Goal: Task Accomplishment & Management: Manage account settings

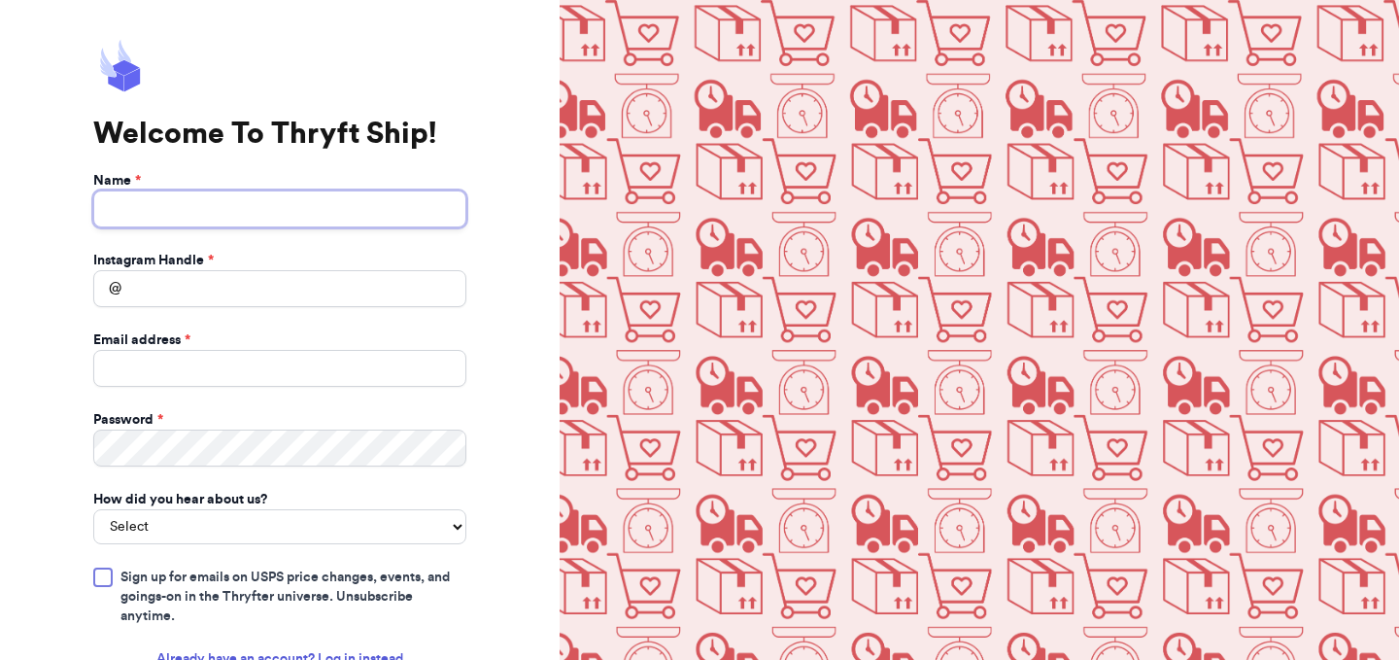
click at [199, 212] on input "Name *" at bounding box center [279, 208] width 373 height 37
type input "Grace Gray"
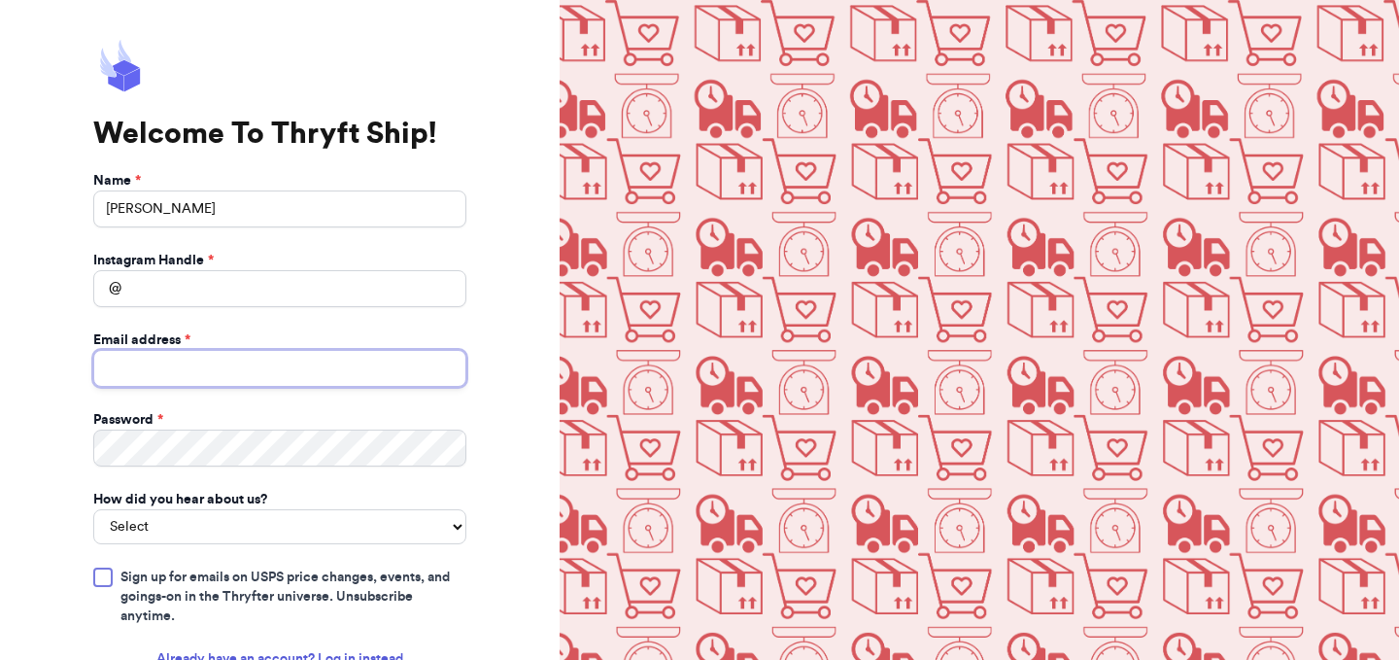
type input "gracebgray@gmail.com"
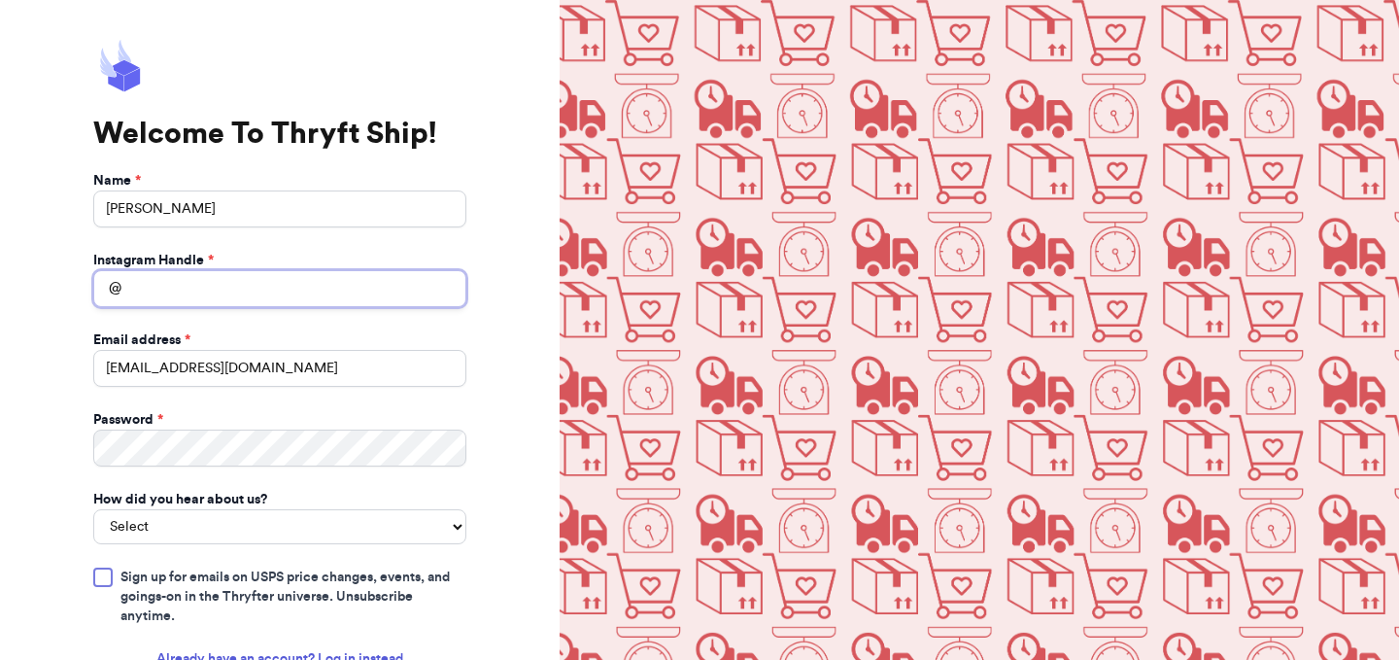
click at [191, 303] on input "Instagram Handle *" at bounding box center [279, 288] width 373 height 37
type input "littlelakeshorethrifts"
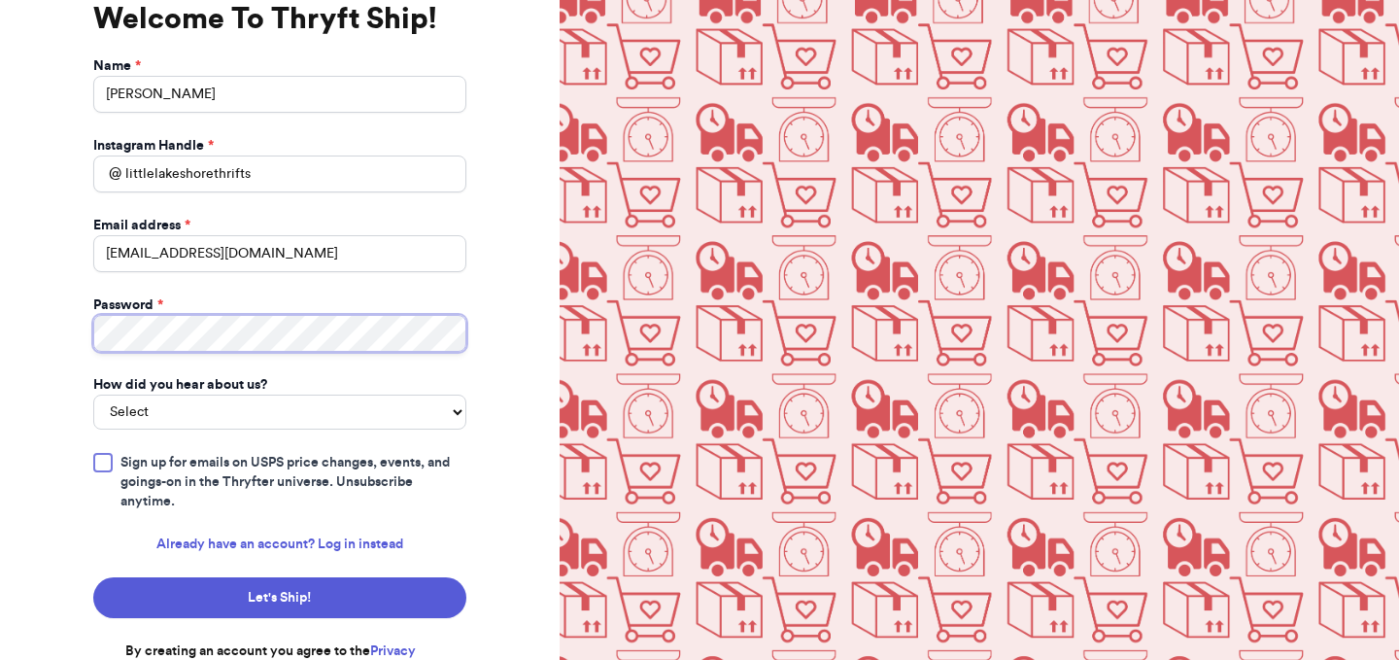
scroll to position [116, 0]
click at [165, 446] on form "Name * Grace Gray Instagram Handle * @ littlelakeshorethrifts Email address * g…" at bounding box center [279, 367] width 373 height 624
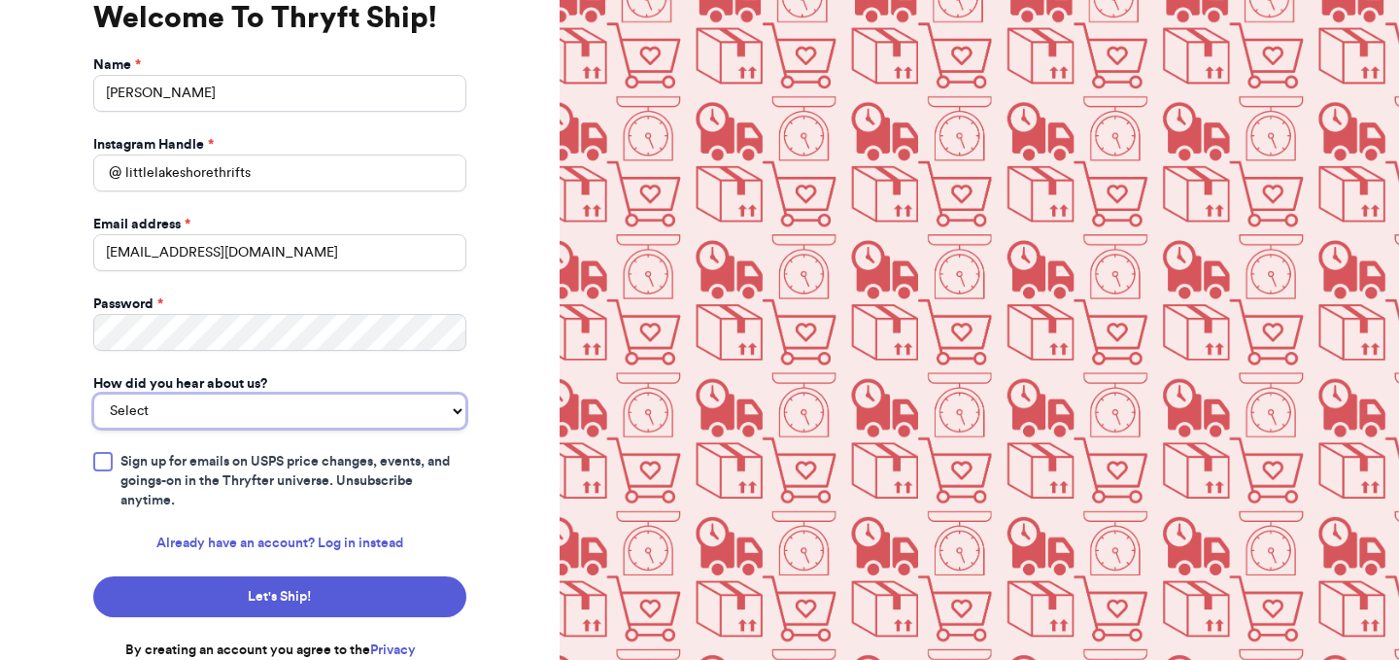
click at [190, 420] on select "Select You reached out to me directly I saw another business post about Thryft …" at bounding box center [279, 410] width 373 height 35
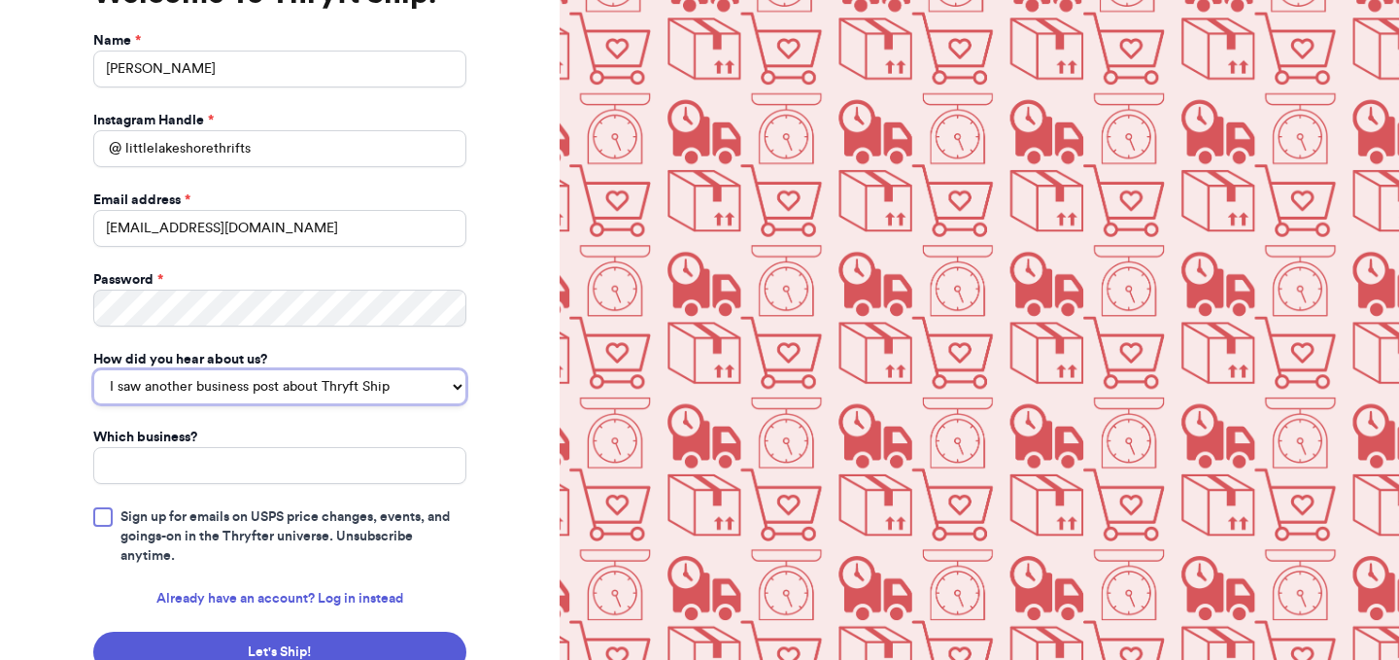
scroll to position [144, 0]
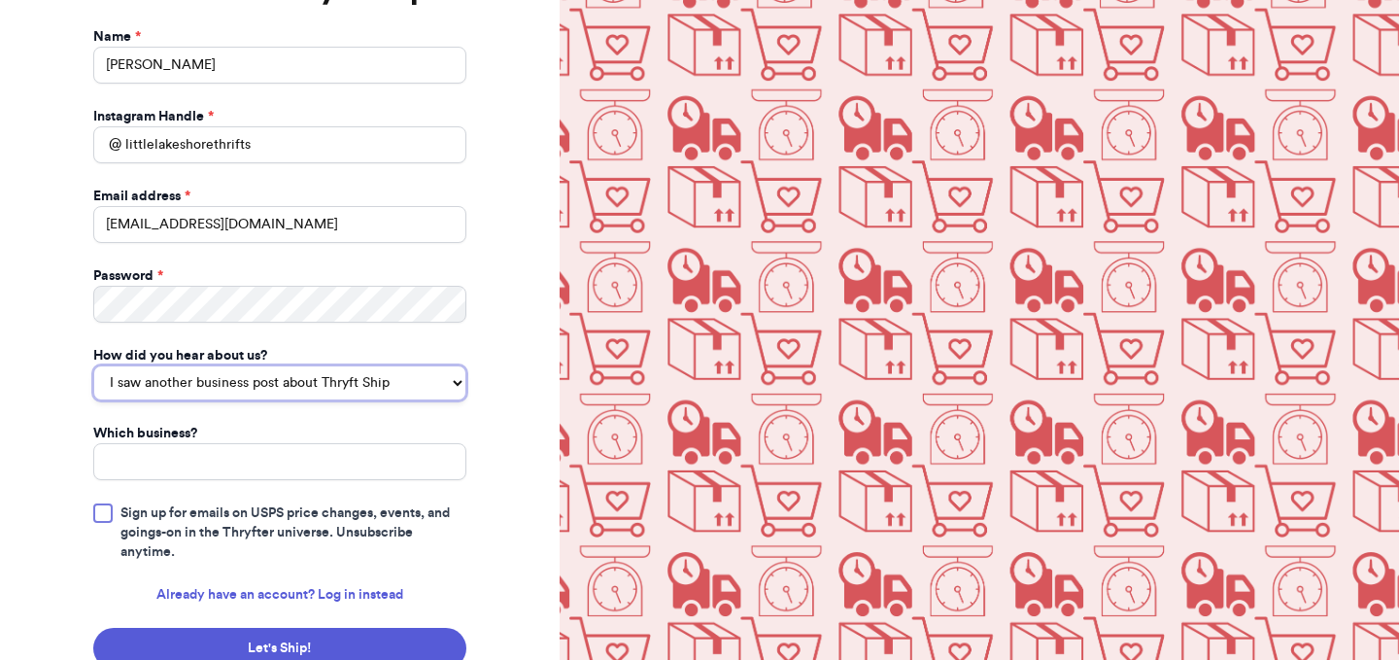
click at [190, 399] on select "You reached out to me directly I saw another business post about Thryft Ship I …" at bounding box center [279, 382] width 373 height 35
select select "instagram_ad"
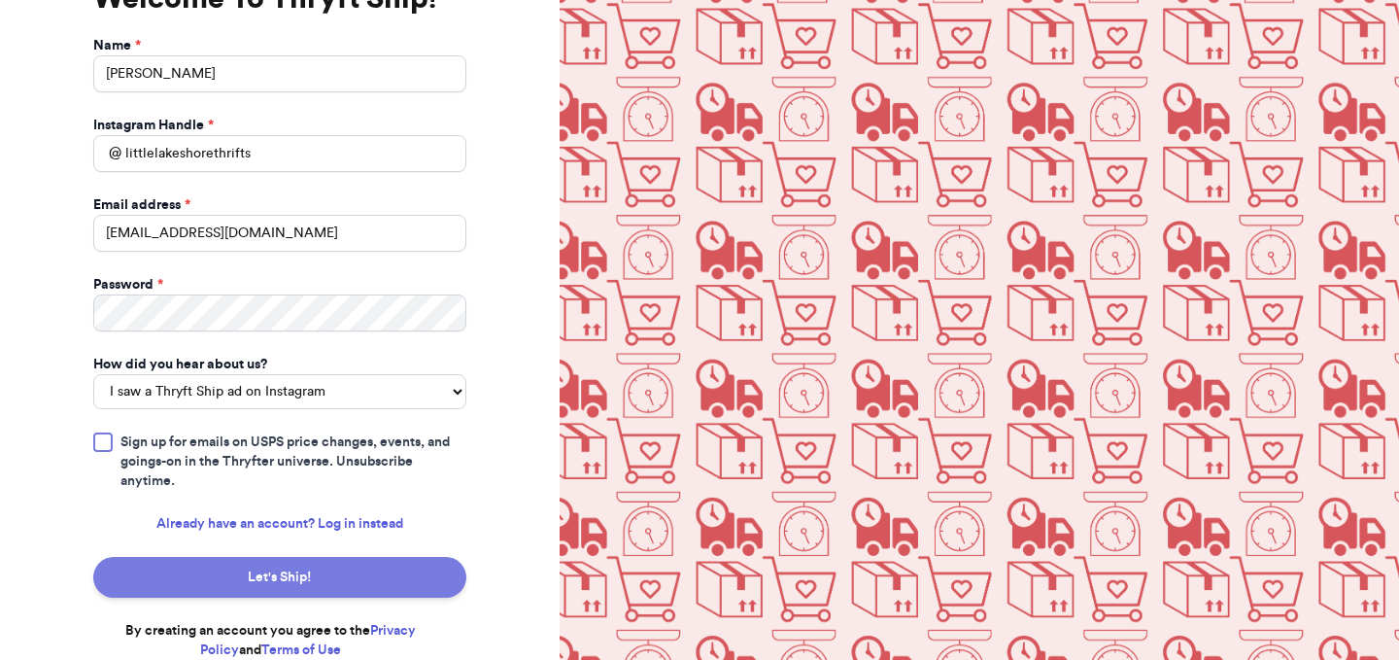
click at [381, 571] on button "Let's Ship!" at bounding box center [279, 577] width 373 height 41
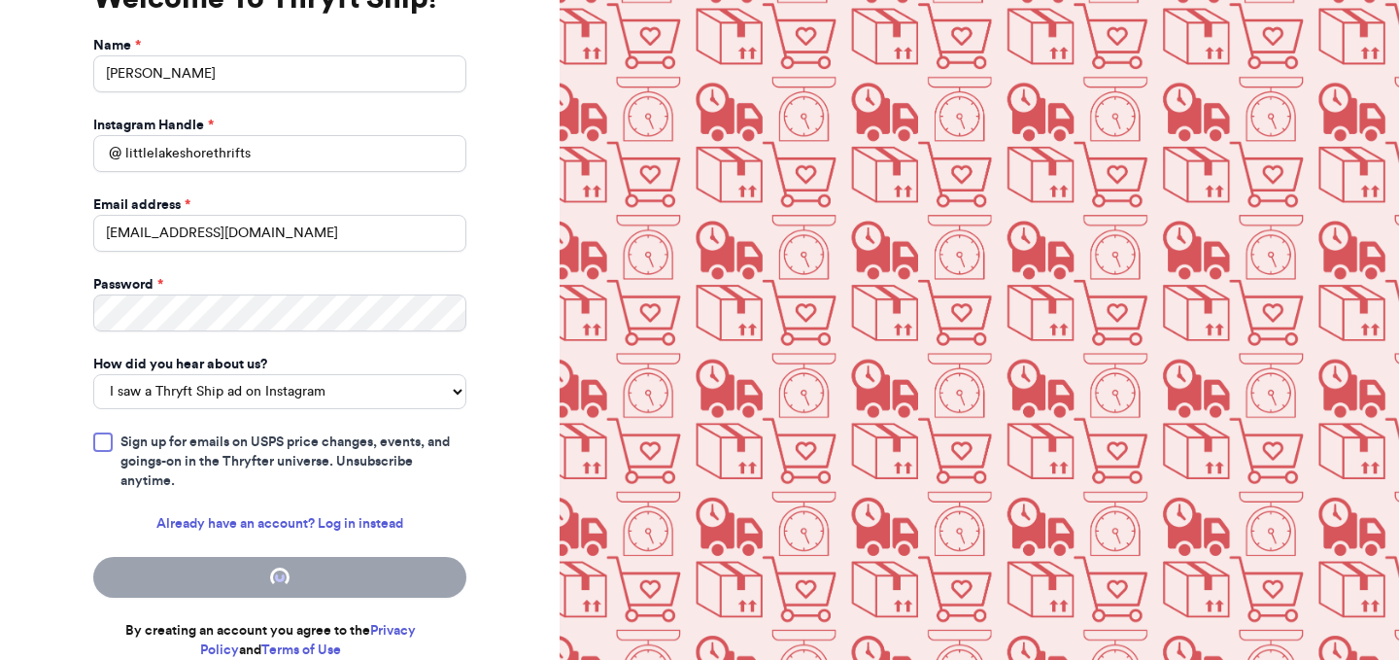
scroll to position [0, 0]
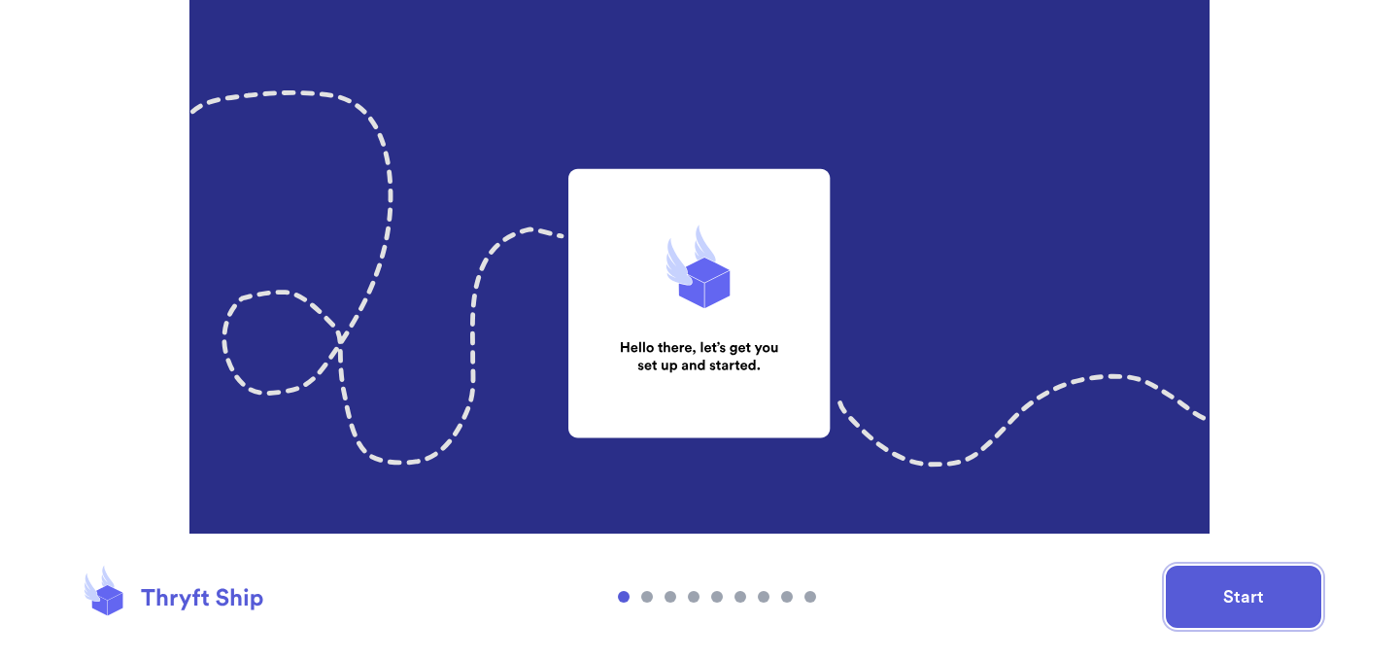
click at [1266, 606] on button "Start" at bounding box center [1243, 596] width 155 height 62
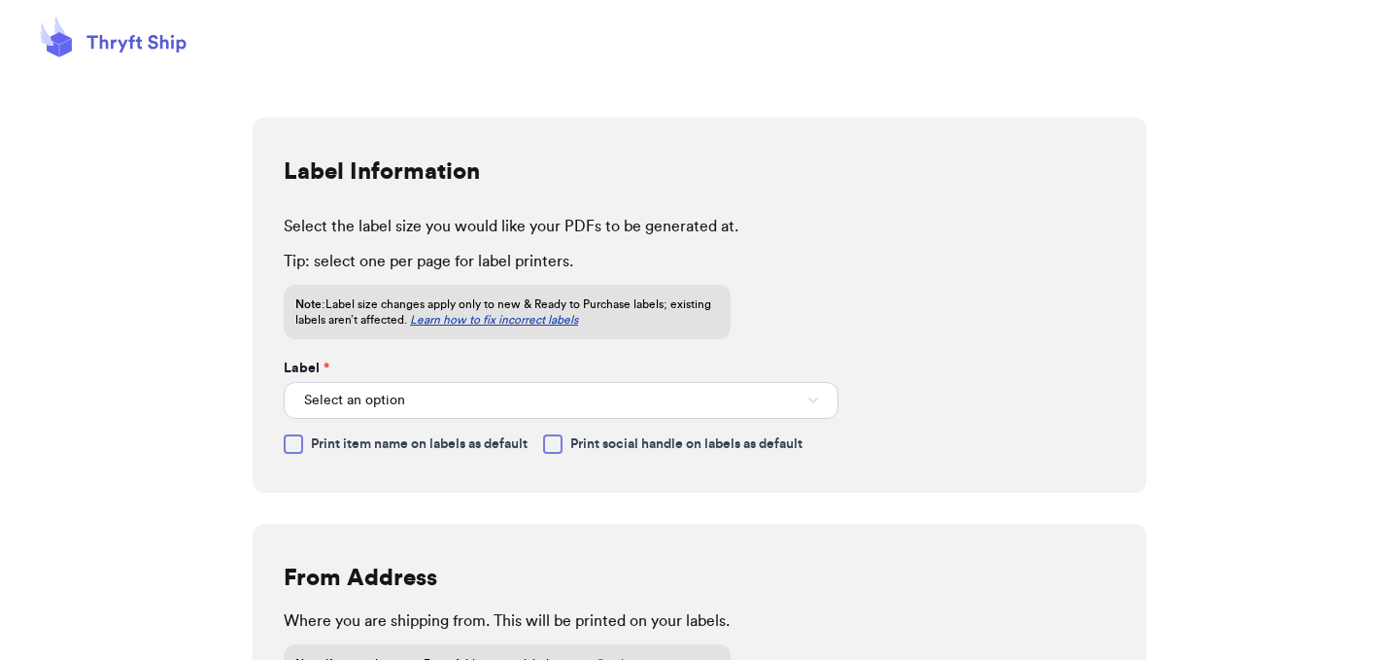
scroll to position [127, 0]
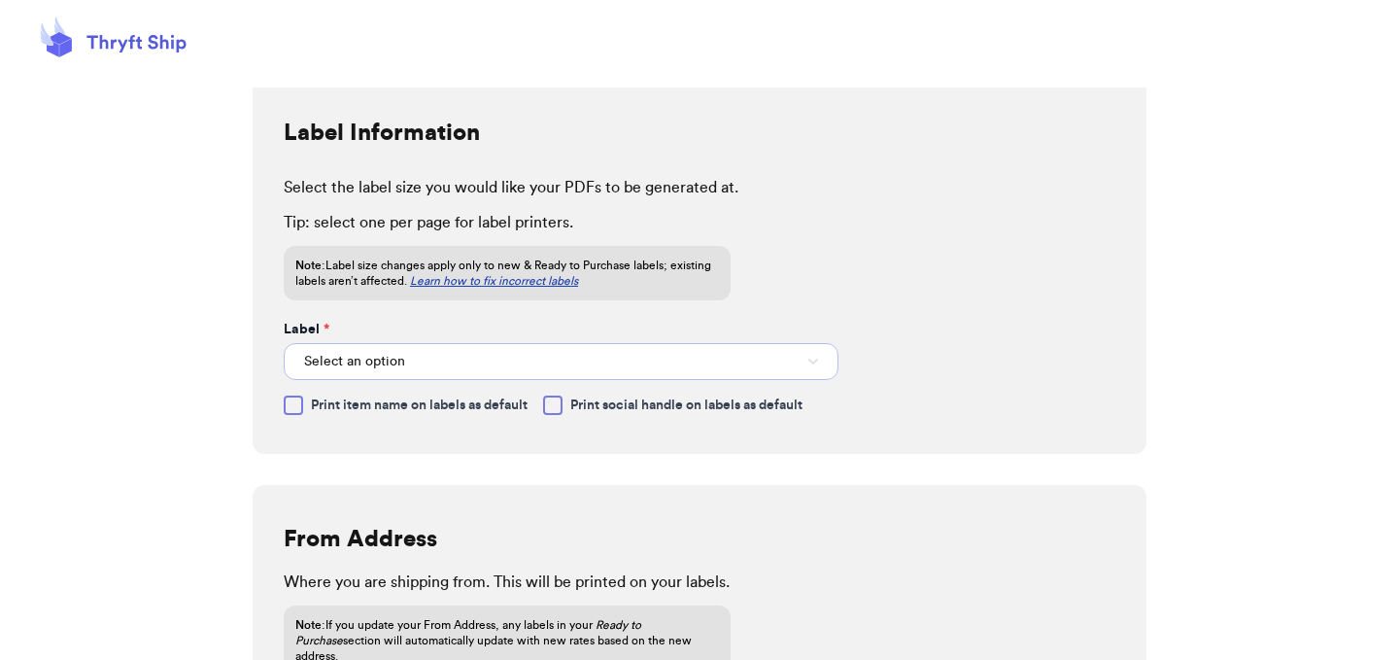
click at [530, 365] on button "Select an option" at bounding box center [561, 361] width 555 height 37
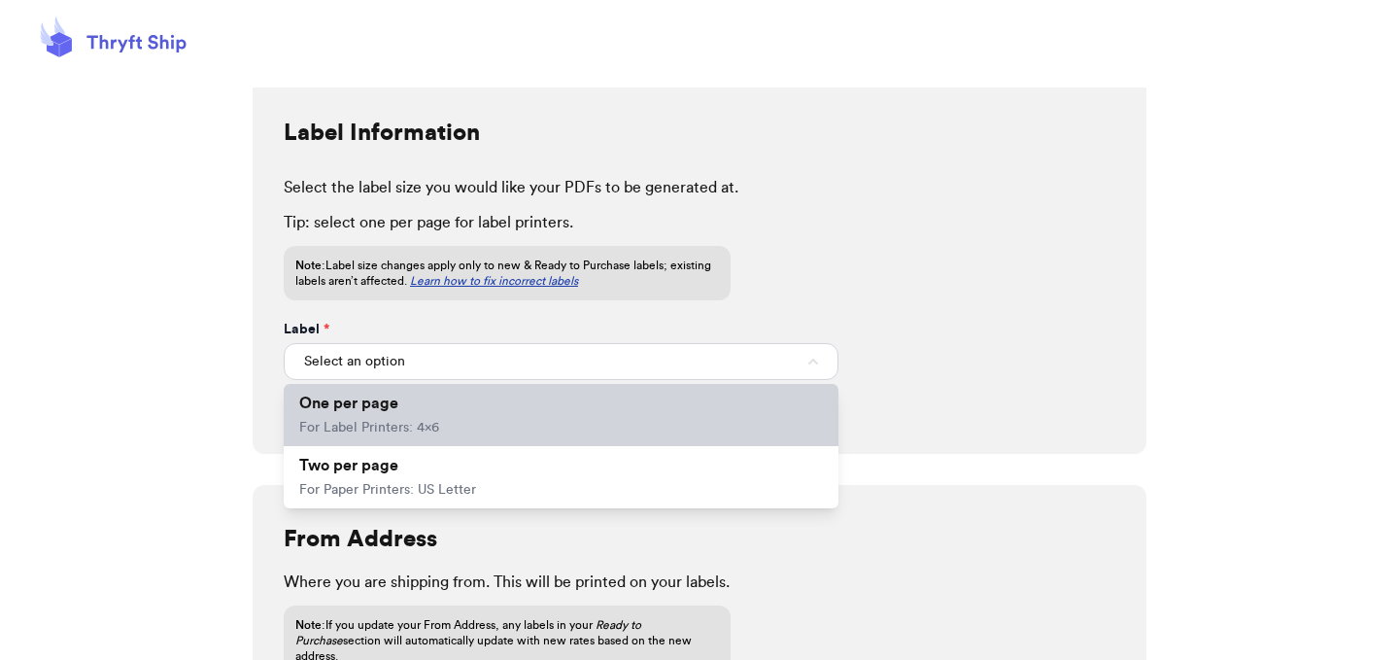
click at [504, 423] on li "One per page For Label Printers: 4x6" at bounding box center [561, 415] width 555 height 62
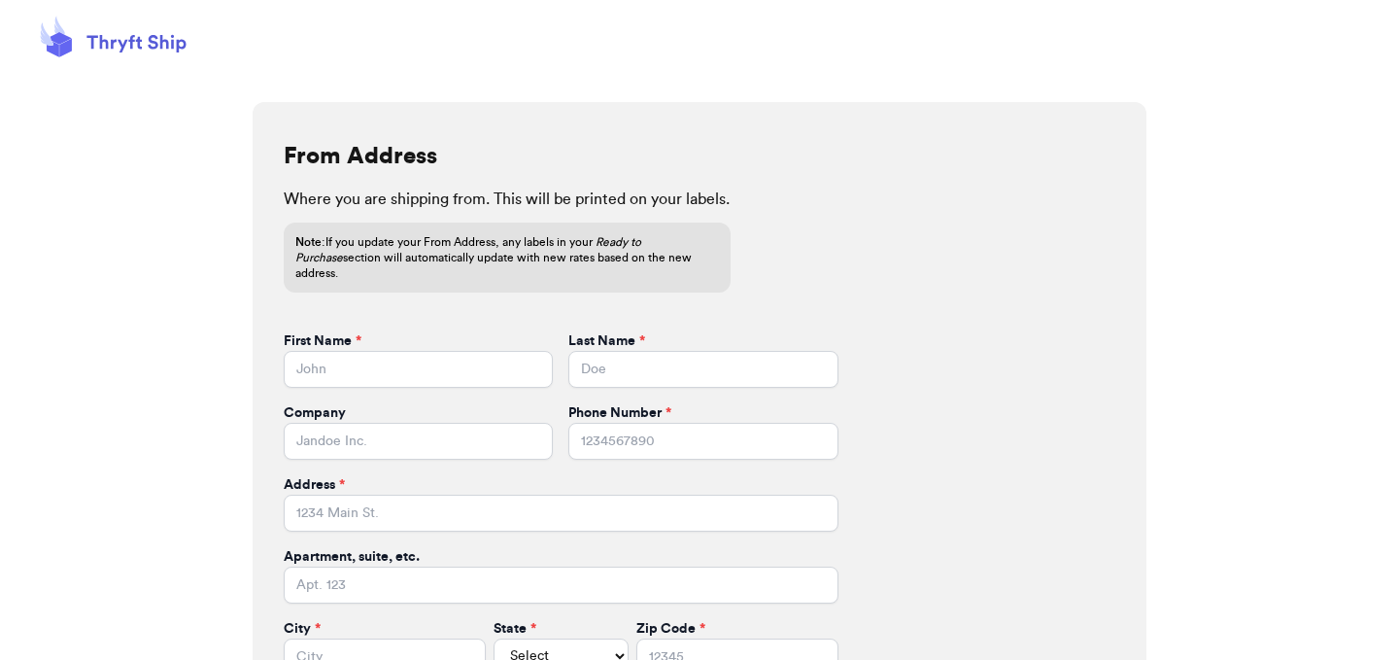
scroll to position [506, 0]
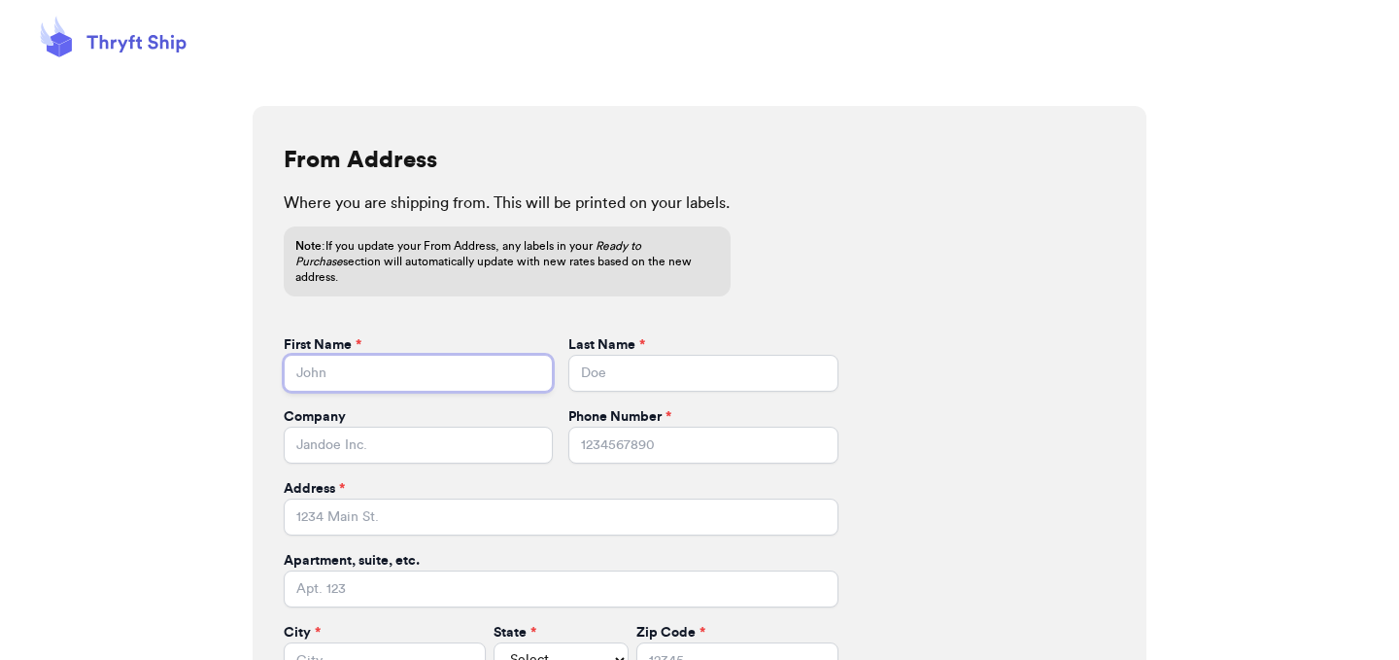
click at [379, 355] on input "First Name *" at bounding box center [418, 373] width 269 height 37
type input "Grace"
click at [707, 355] on input "Last Name *" at bounding box center [702, 373] width 269 height 37
type input "Gray"
click at [488, 498] on input "Address *" at bounding box center [561, 516] width 555 height 37
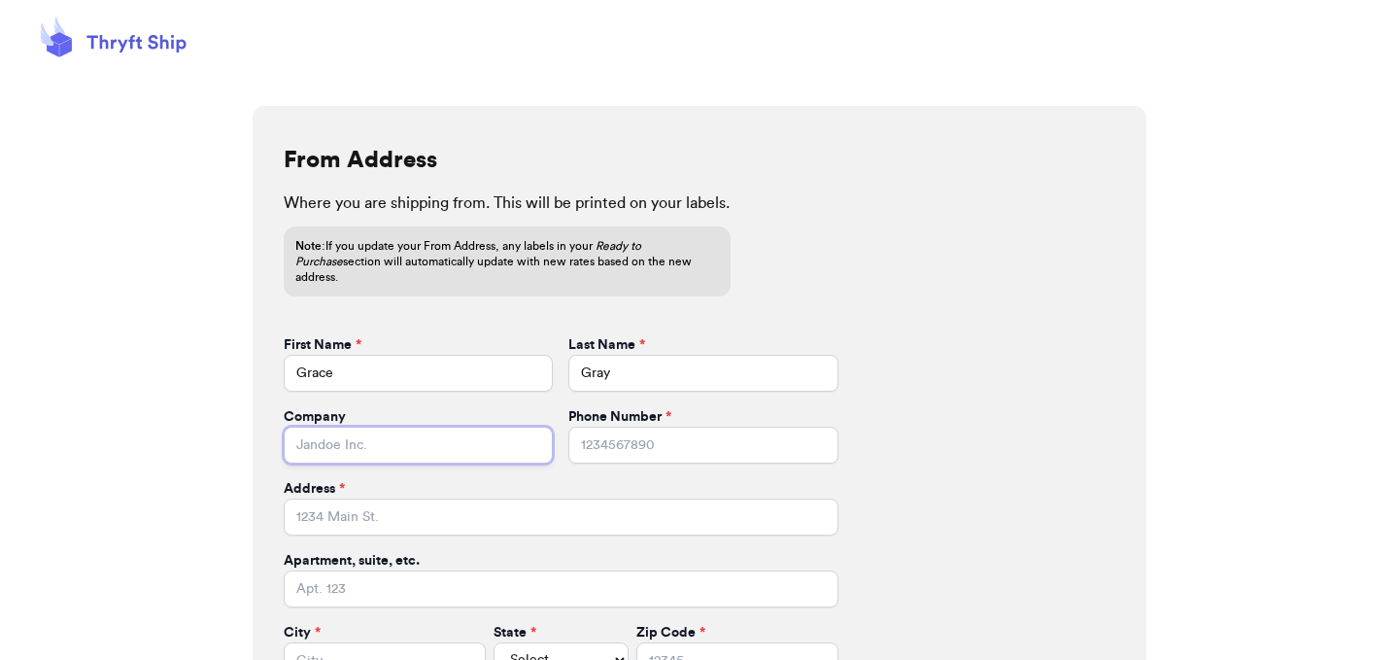
click at [288, 432] on input "Company" at bounding box center [418, 444] width 269 height 37
type input "L"
click at [605, 437] on input "Phone Number *" at bounding box center [702, 444] width 269 height 37
type input "2692757502"
click at [461, 521] on form "First Name * [PERSON_NAME] Last Name * Gray Company Phone Number * [PHONE_NUMBE…" at bounding box center [561, 507] width 555 height 344
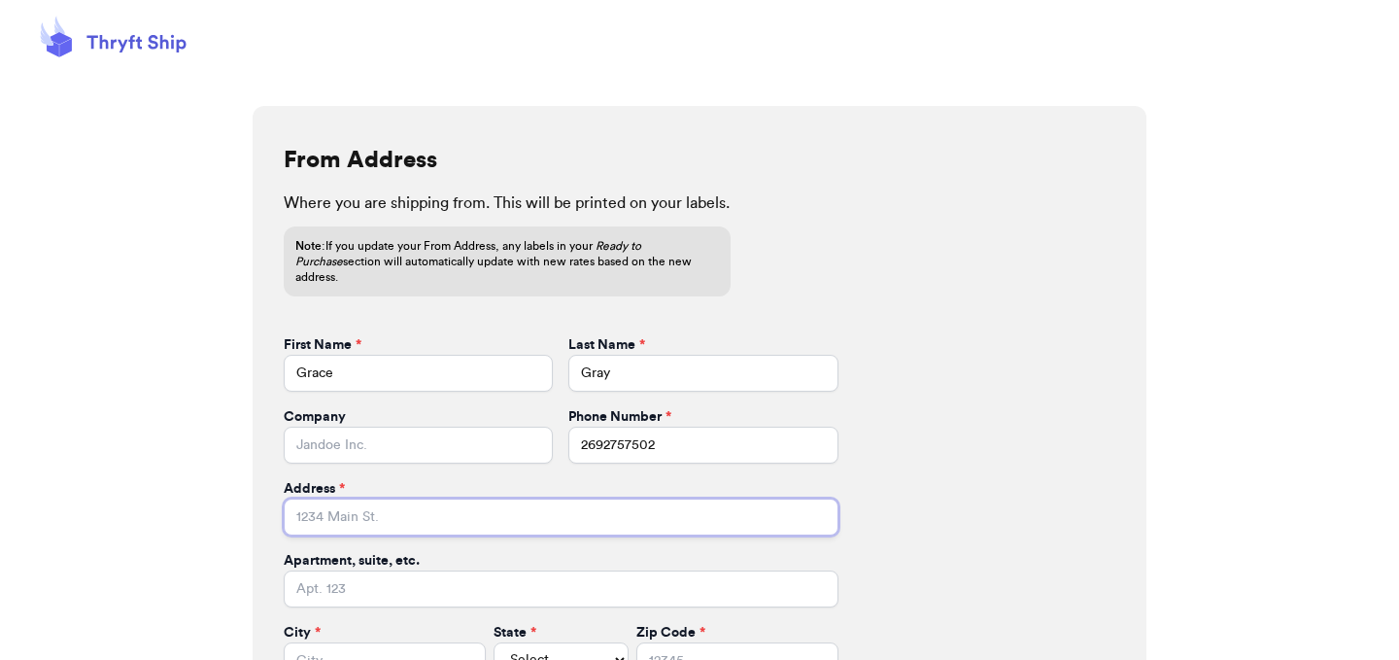
click at [474, 508] on input "Address *" at bounding box center [561, 516] width 555 height 37
type input "[STREET_ADDRESS][PERSON_NAME]"
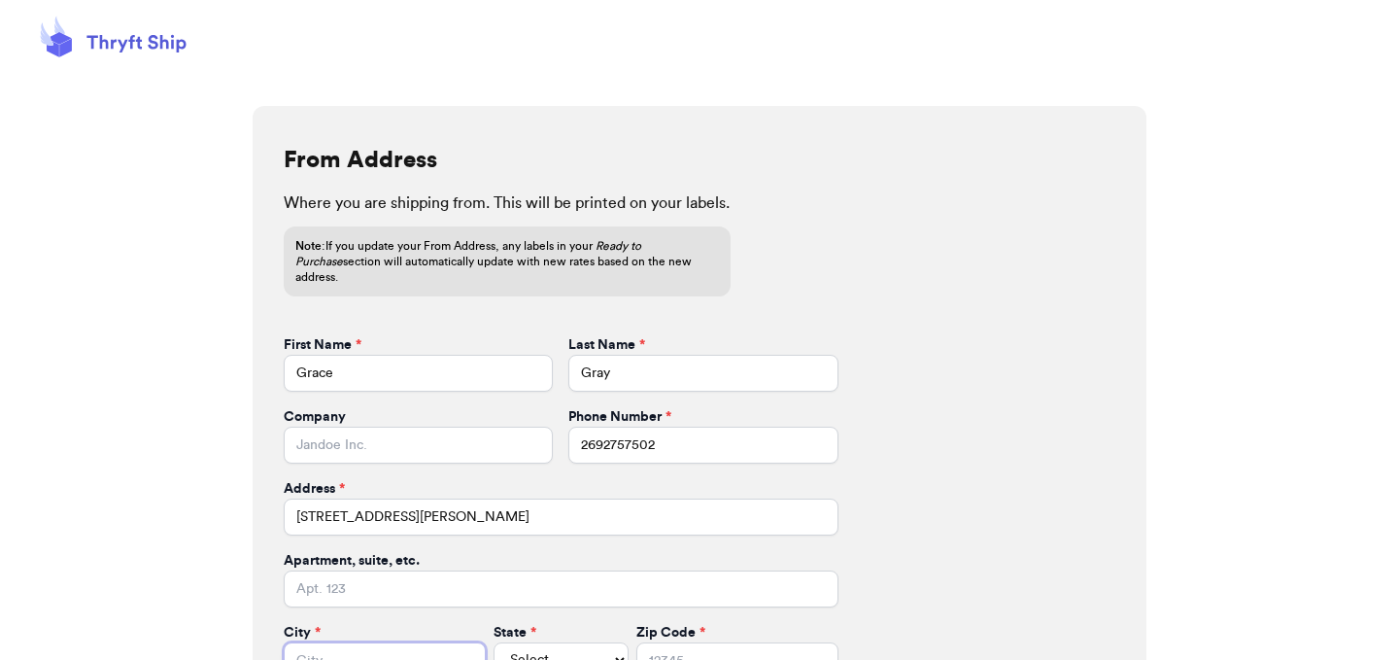
type input "[GEOGRAPHIC_DATA]"
select select "MI"
type input "49456"
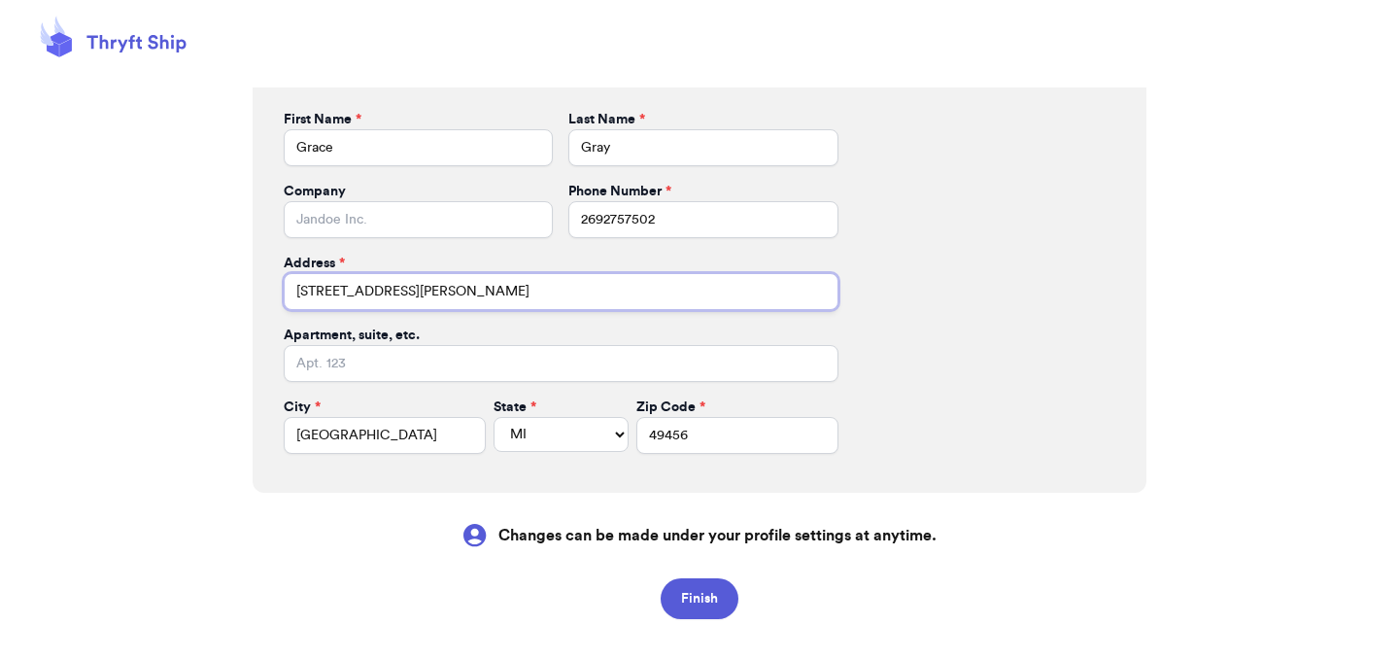
scroll to position [738, 0]
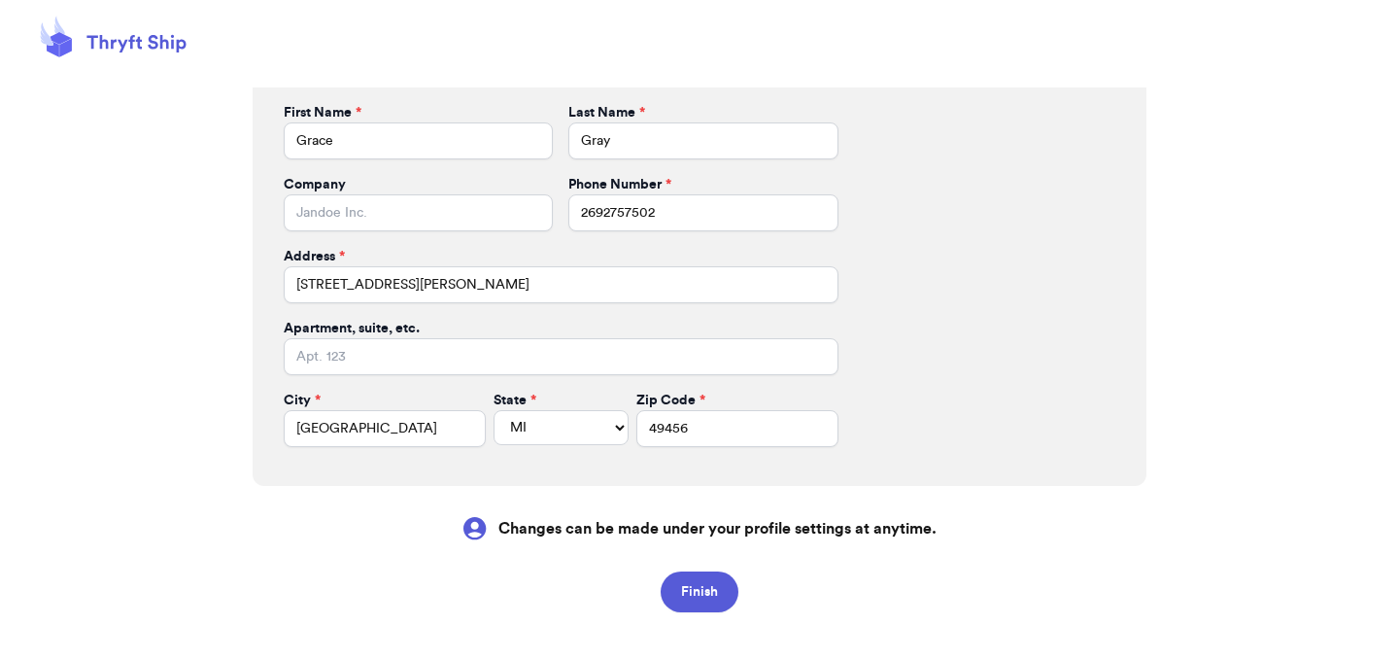
click at [911, 400] on div "From Address Where you are shipping from. This will be printed on your labels. …" at bounding box center [700, 180] width 894 height 612
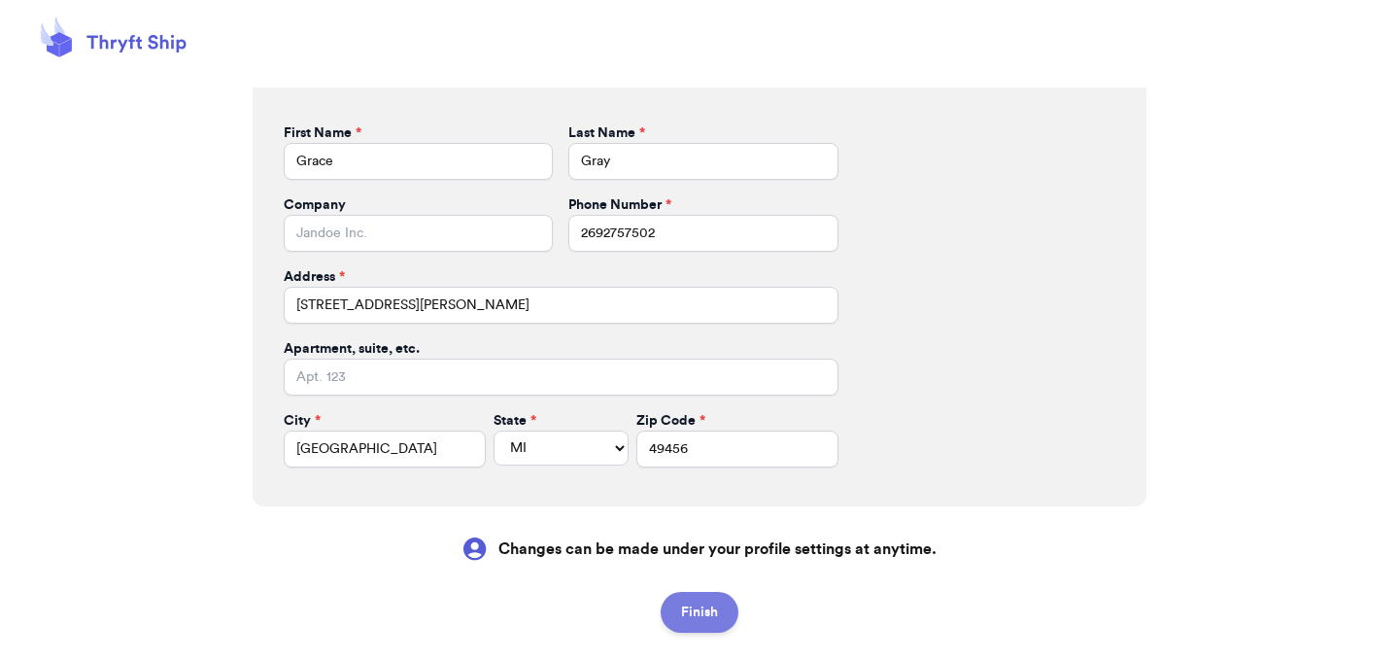
click at [704, 592] on button "Finish" at bounding box center [699, 612] width 78 height 41
select select
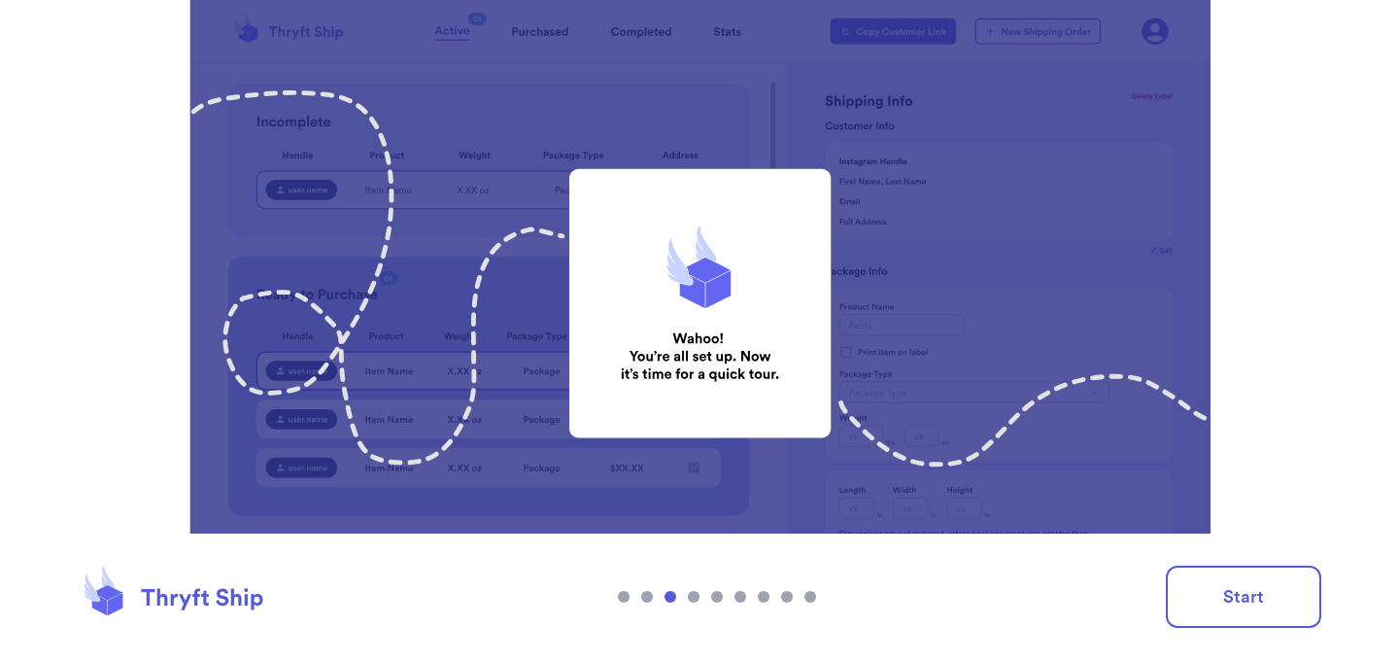
click at [1324, 603] on footer "Start" at bounding box center [699, 596] width 1399 height 126
click at [1272, 596] on button "Start" at bounding box center [1243, 596] width 155 height 62
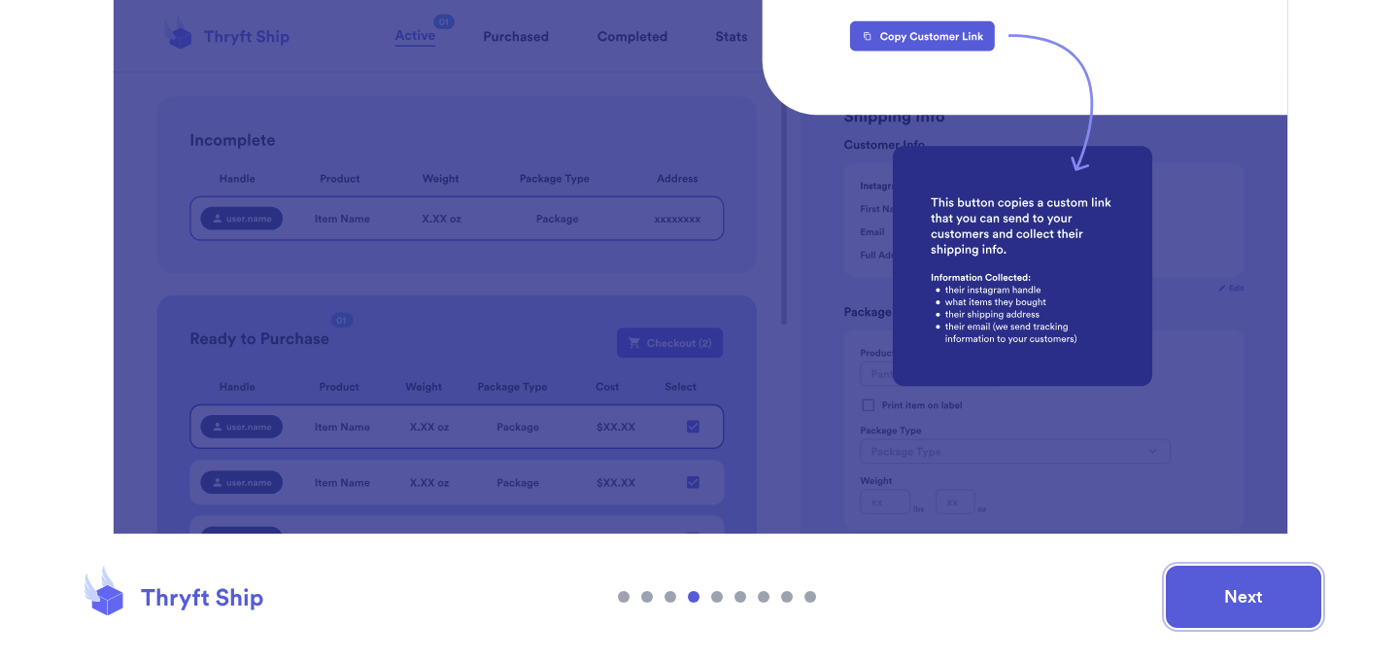
click at [1235, 599] on button "Next" at bounding box center [1243, 596] width 155 height 62
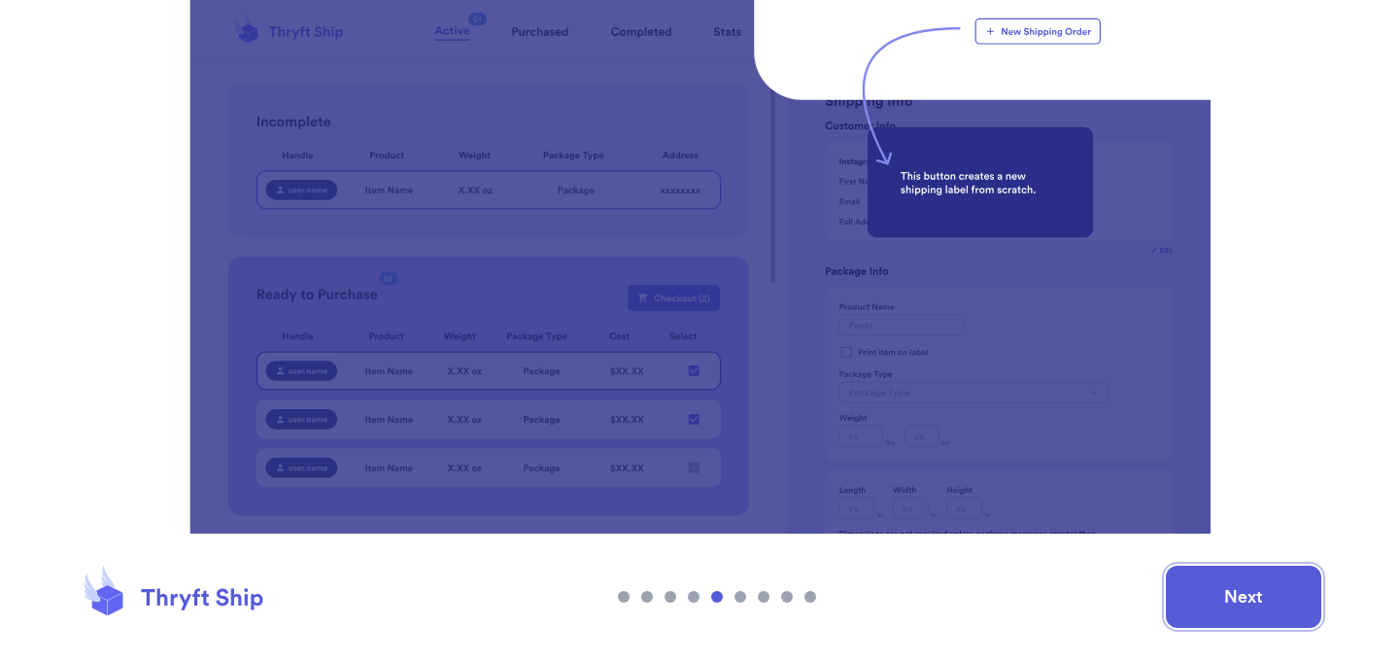
click at [1235, 599] on button "Next" at bounding box center [1243, 596] width 155 height 62
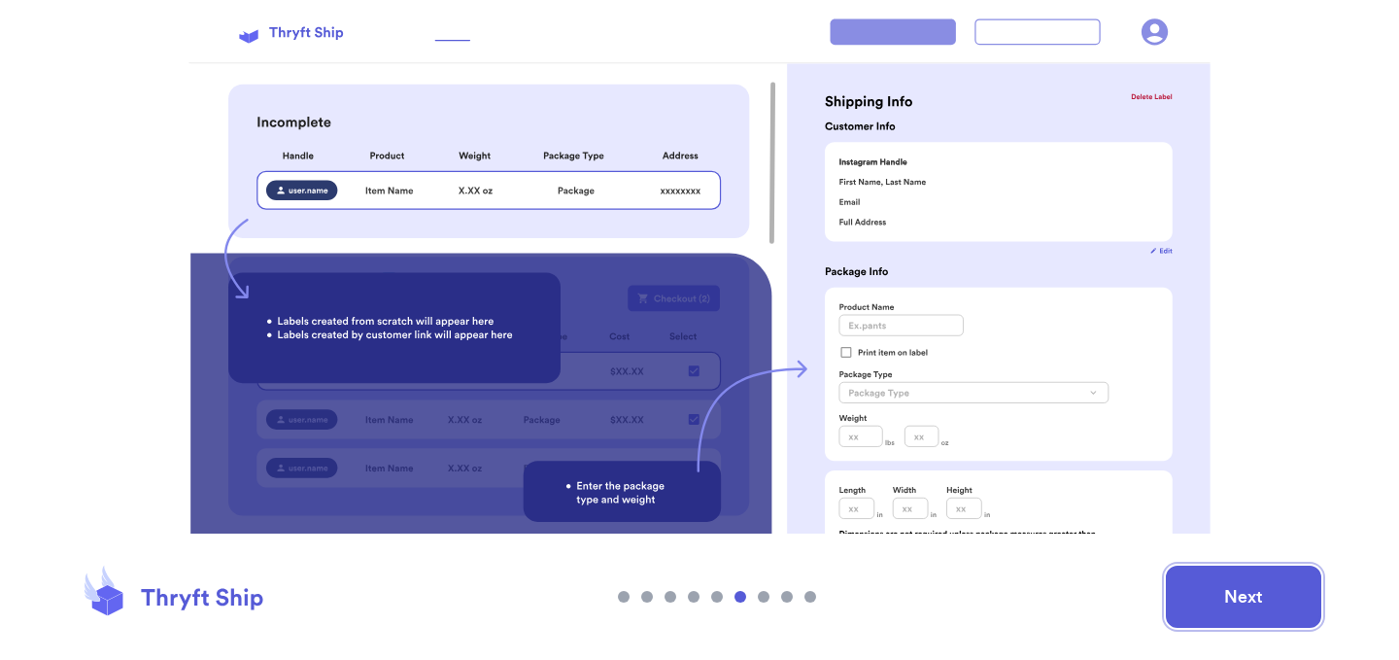
click at [1246, 589] on button "Next" at bounding box center [1243, 596] width 155 height 62
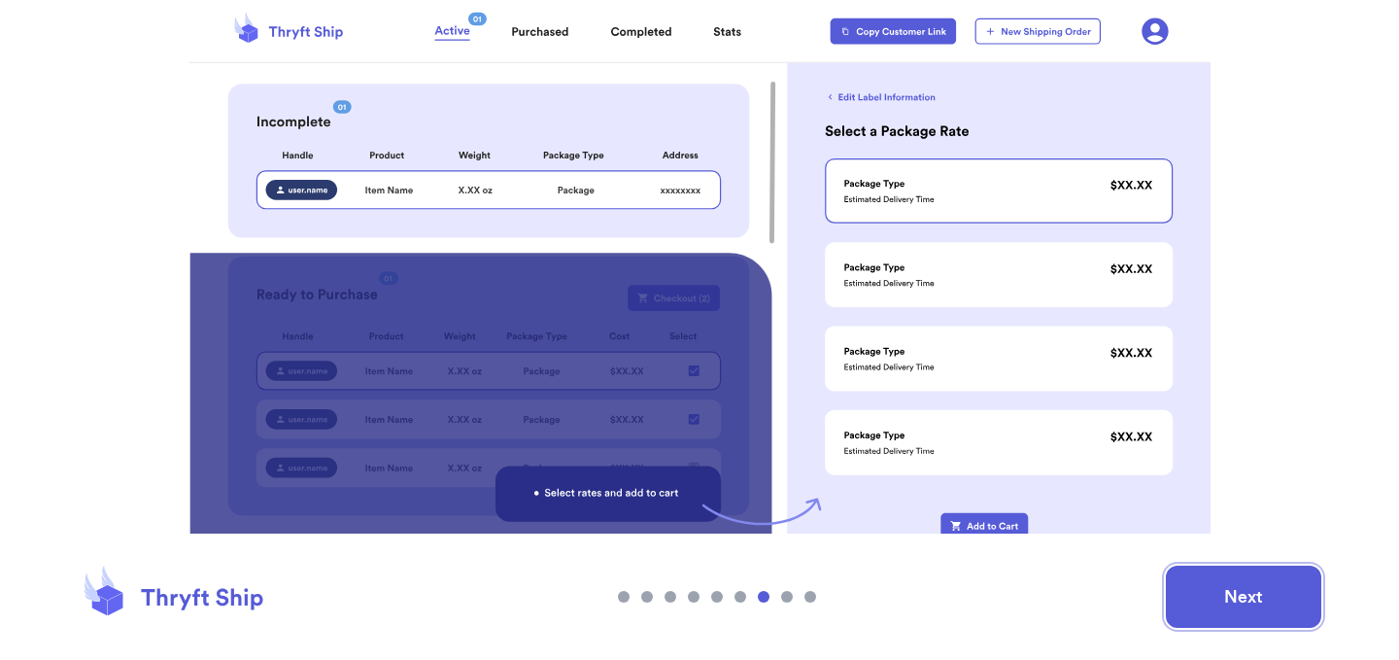
click at [1218, 610] on button "Next" at bounding box center [1243, 596] width 155 height 62
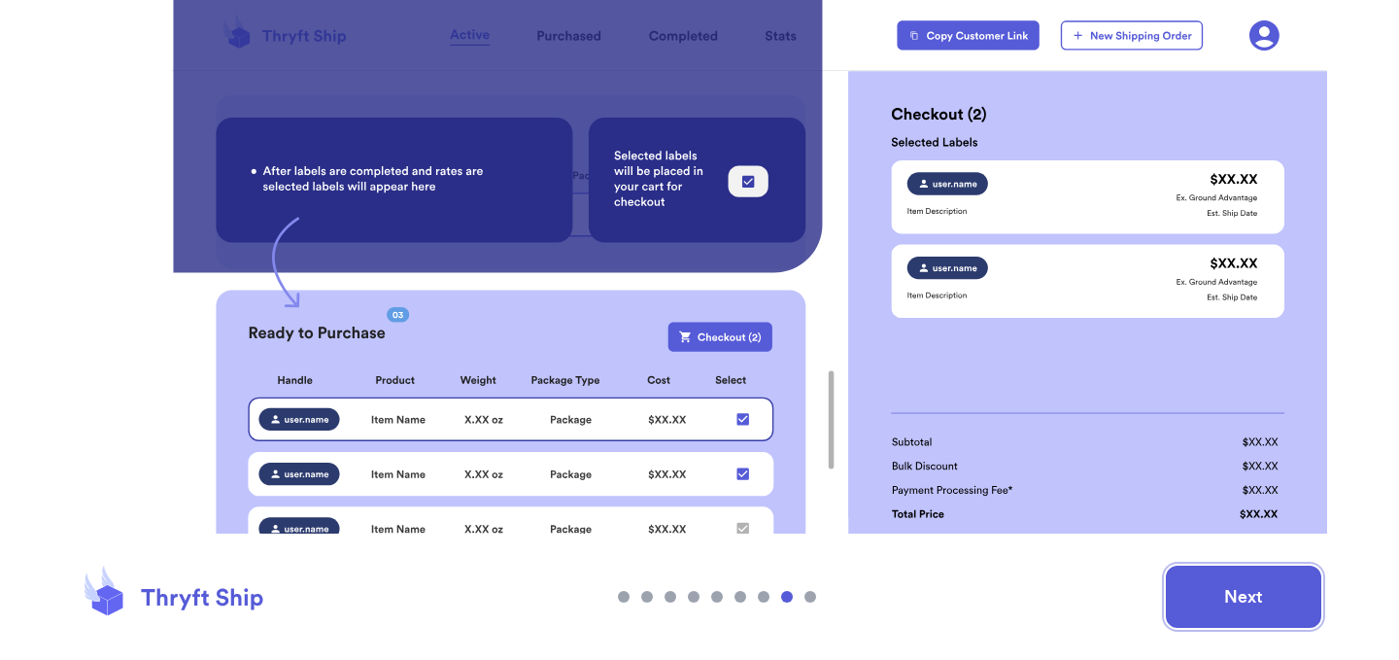
click at [1214, 592] on button "Next" at bounding box center [1243, 596] width 155 height 62
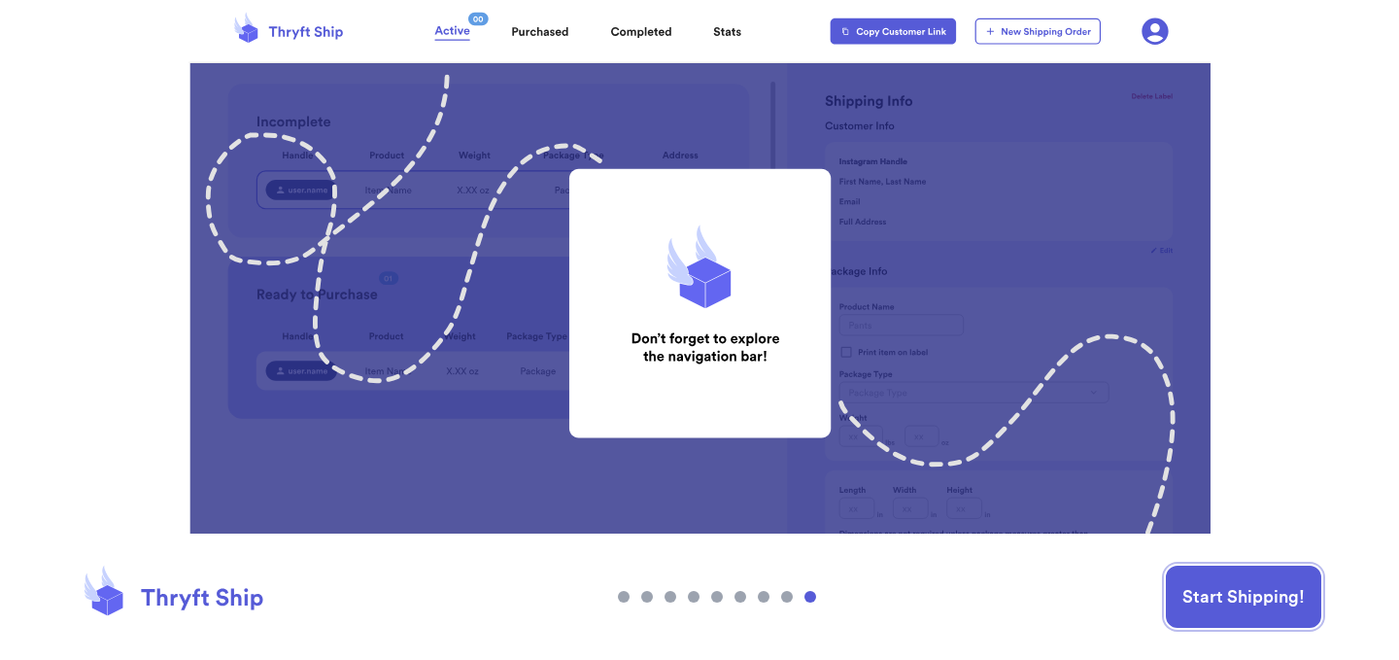
click at [1214, 592] on button "Start Shipping!" at bounding box center [1243, 596] width 155 height 62
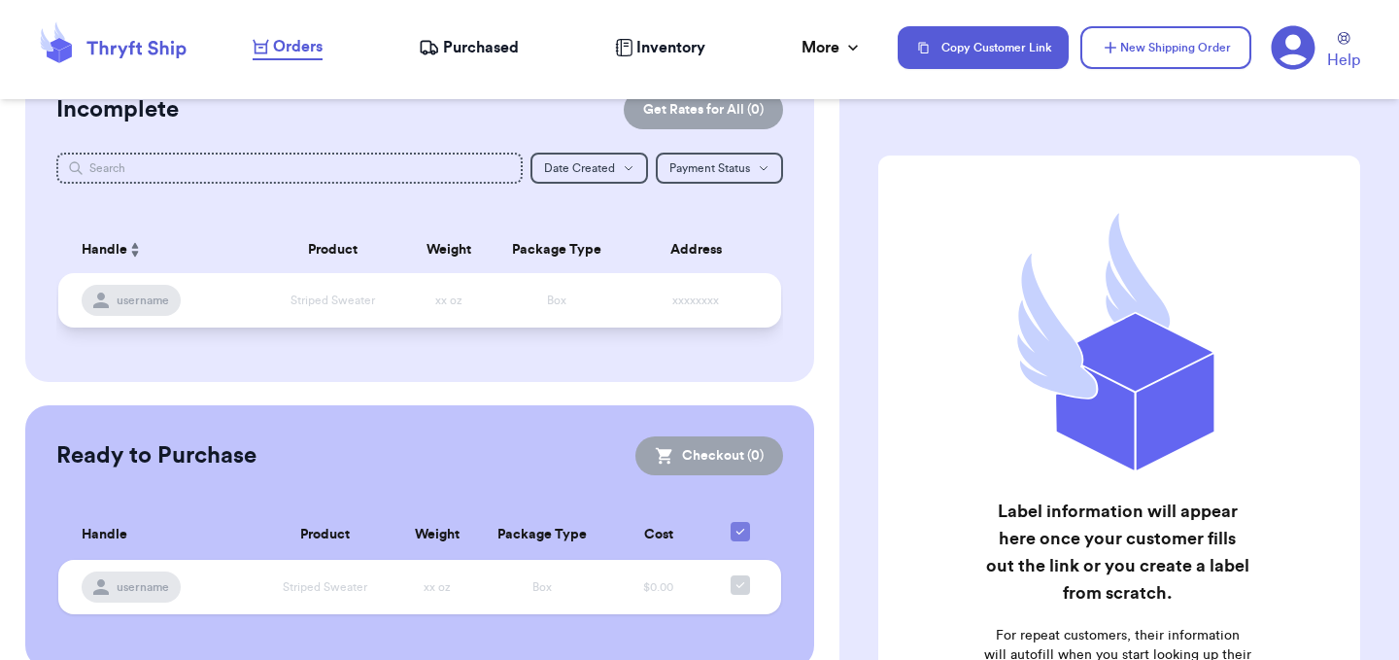
scroll to position [68, 0]
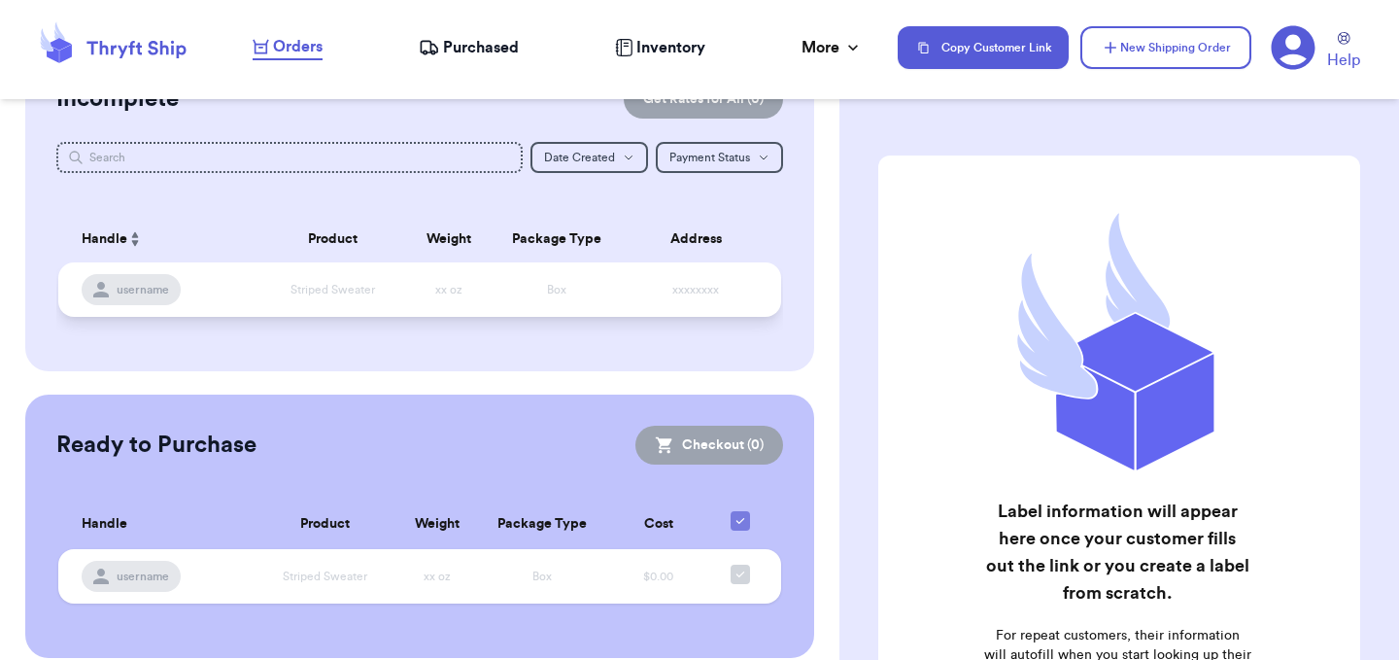
click at [378, 313] on td "Striped Sweater" at bounding box center [332, 289] width 145 height 54
click at [407, 288] on td "xx oz" at bounding box center [448, 289] width 86 height 54
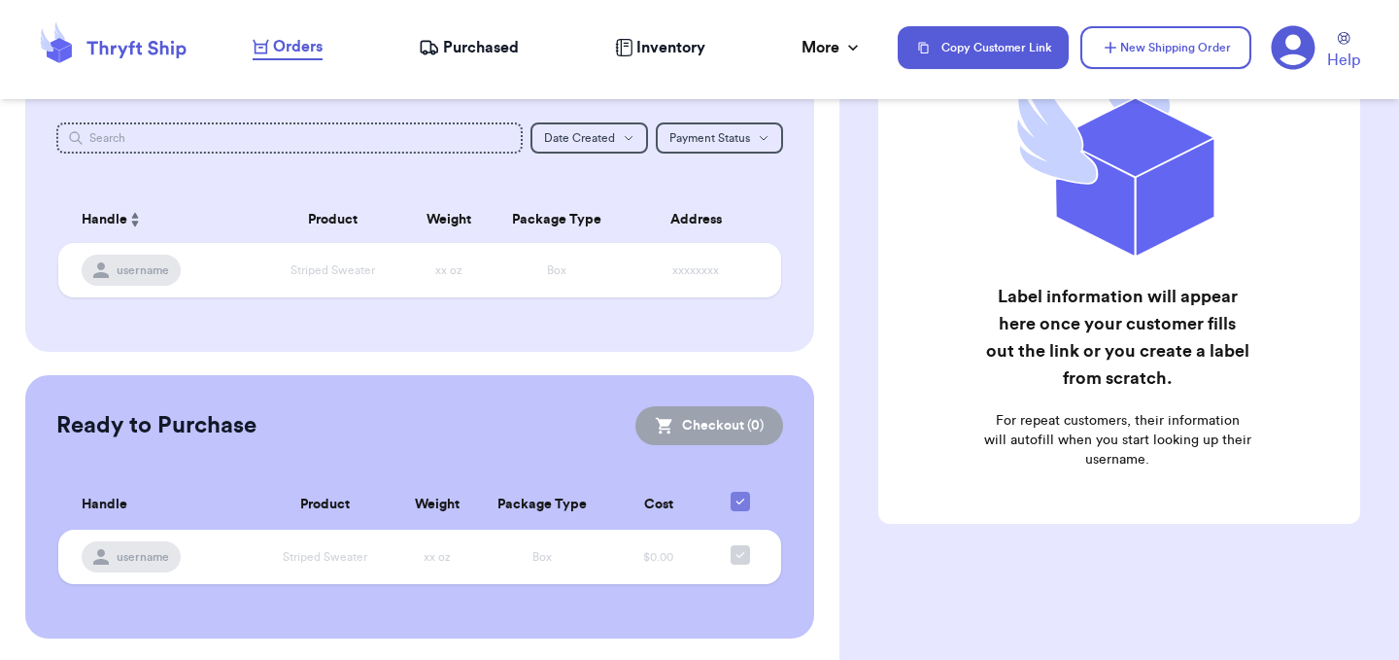
scroll to position [0, 0]
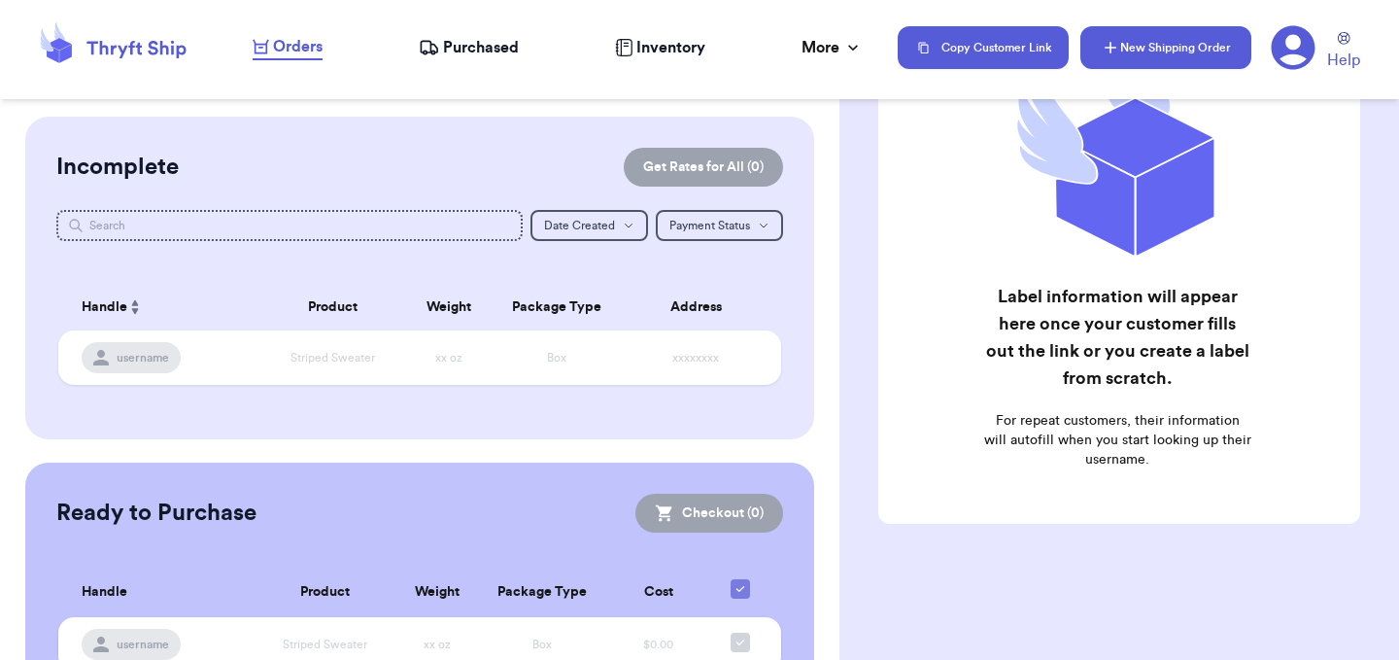
click at [1170, 46] on button "New Shipping Order" at bounding box center [1165, 47] width 171 height 43
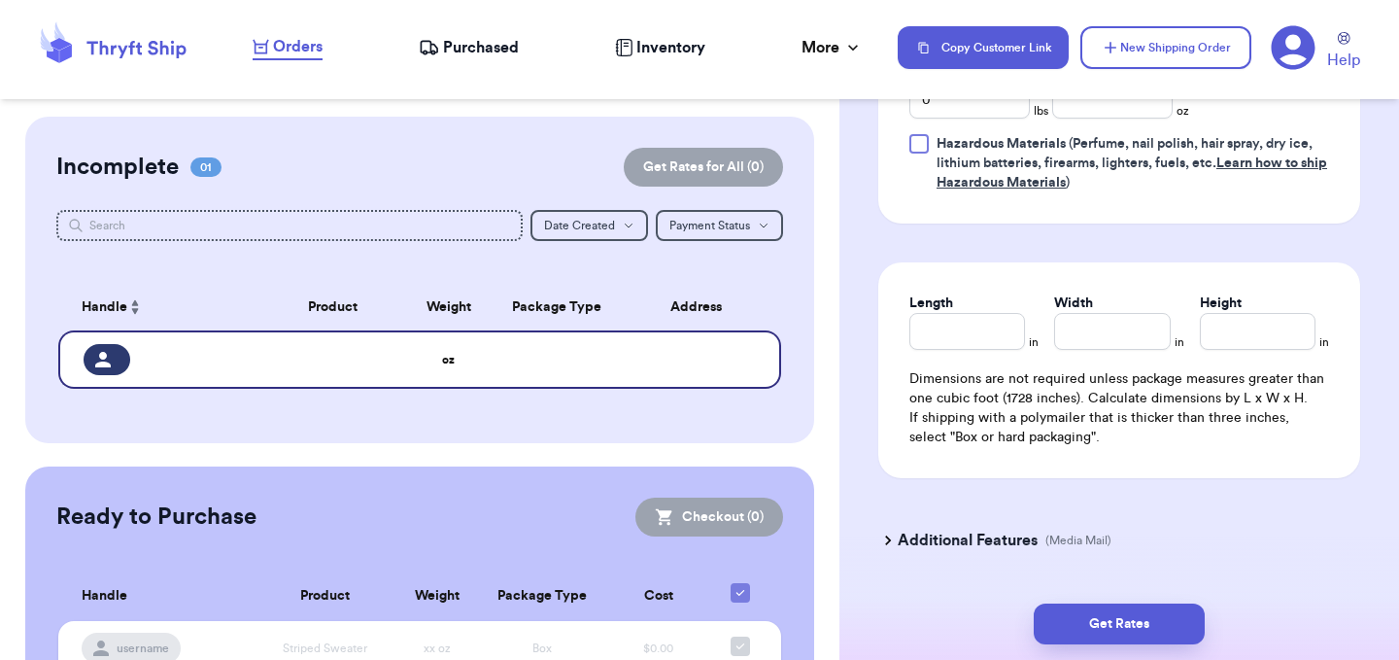
scroll to position [1428, 0]
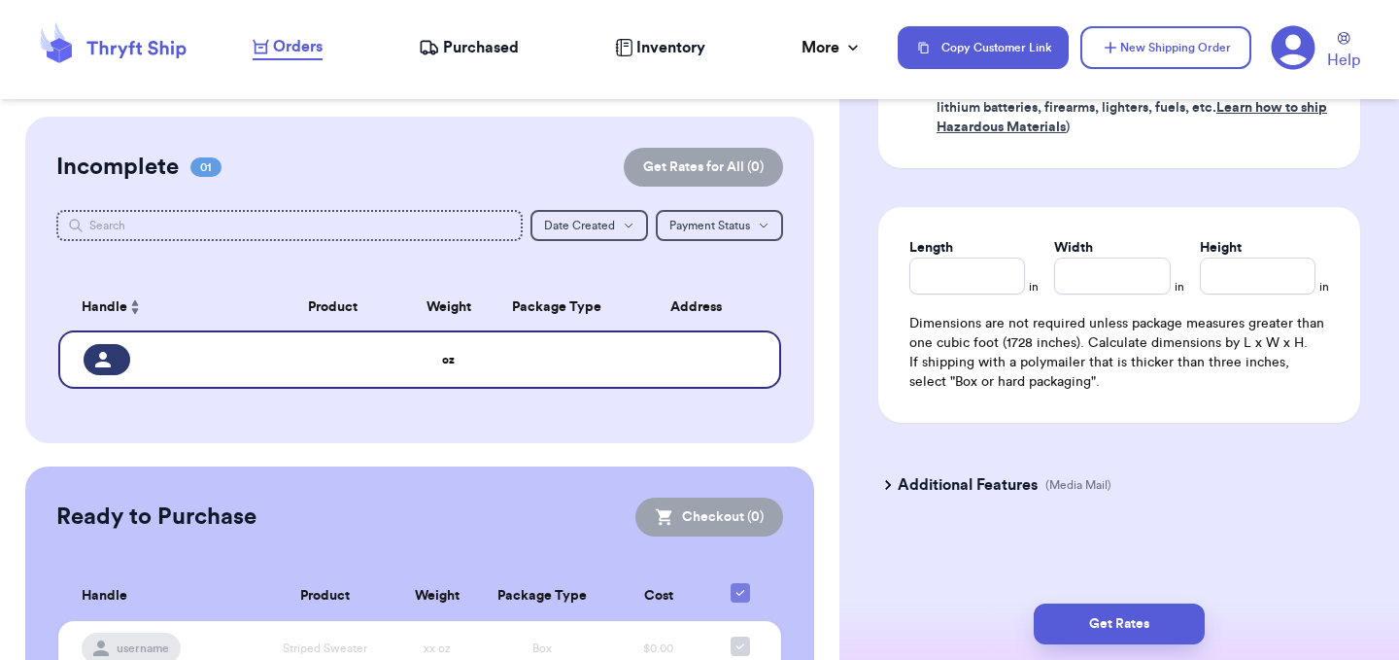
click at [960, 488] on h3 "Additional Features" at bounding box center [967, 484] width 140 height 23
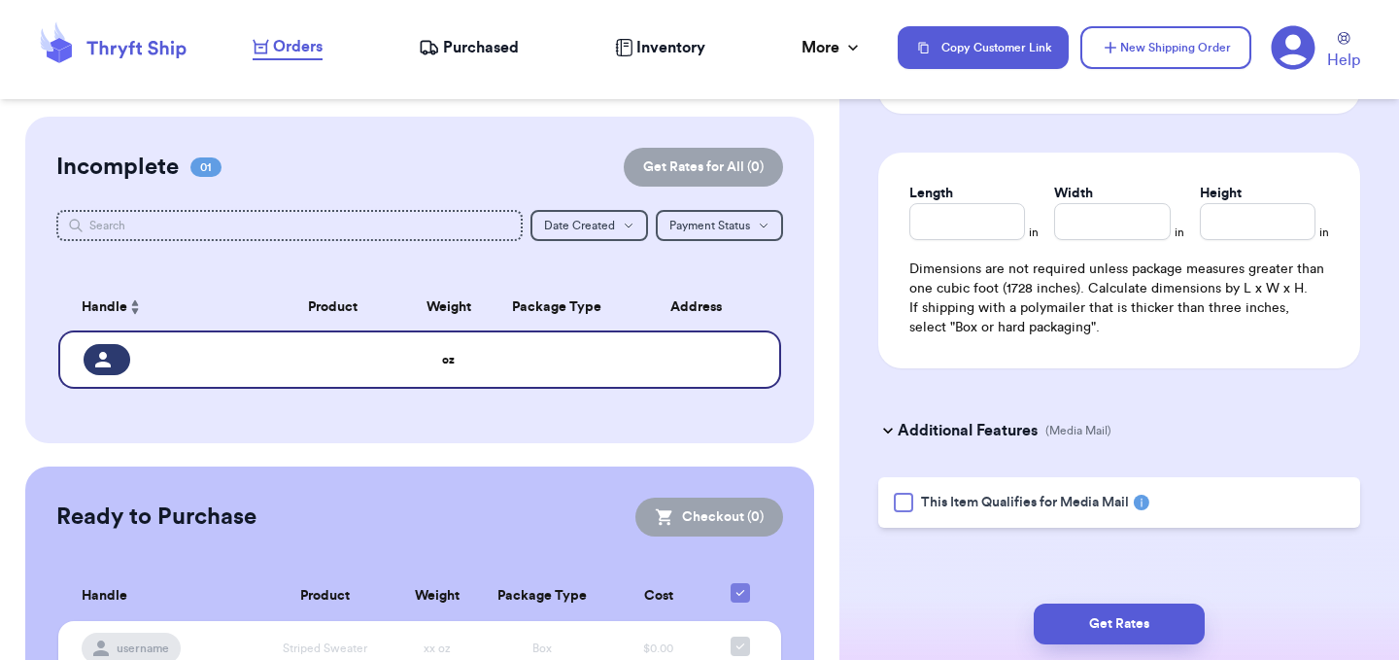
scroll to position [1486, 0]
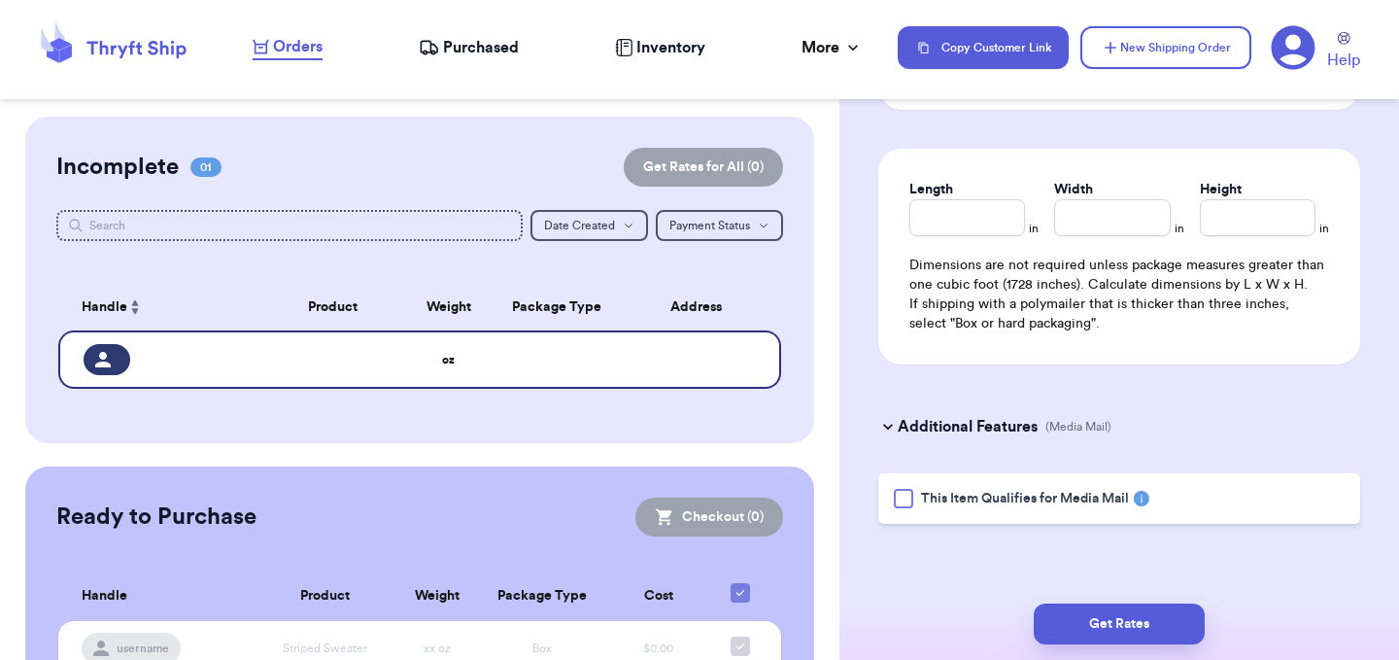
click at [1141, 499] on rect at bounding box center [1142, 499] width 16 height 16
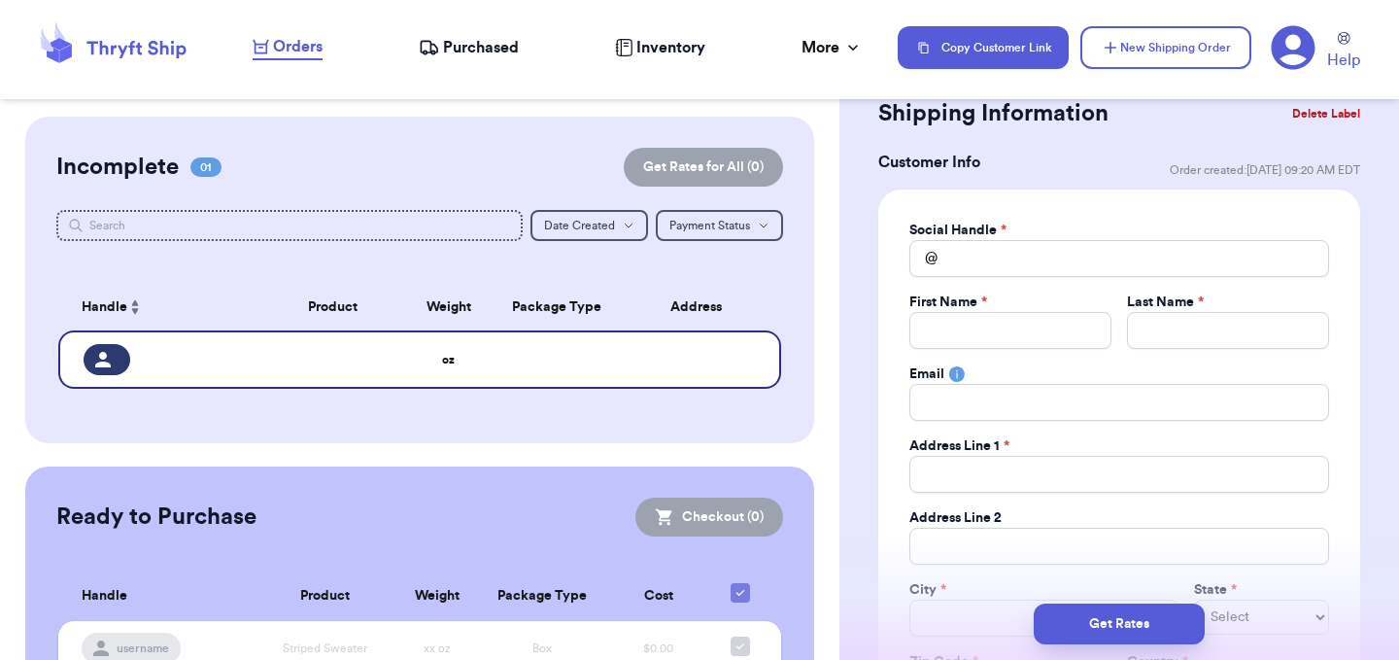
scroll to position [0, 0]
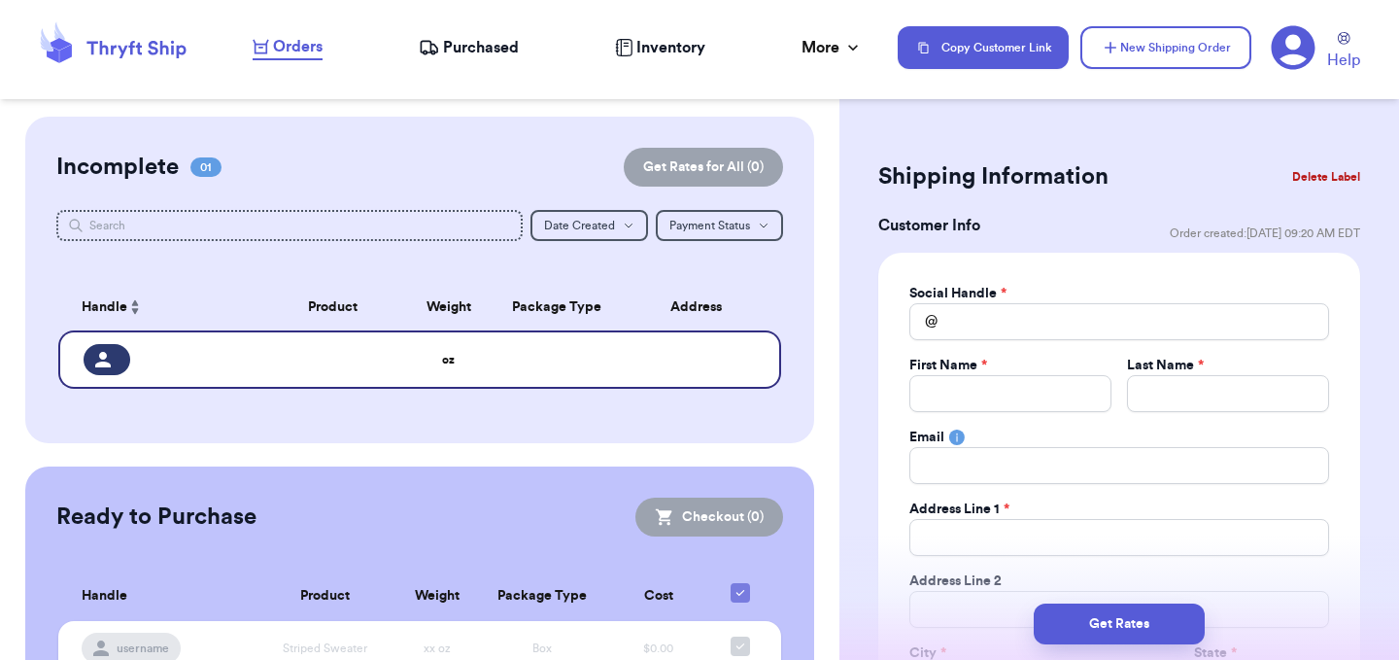
click at [1328, 179] on button "Delete Label" at bounding box center [1326, 176] width 84 height 43
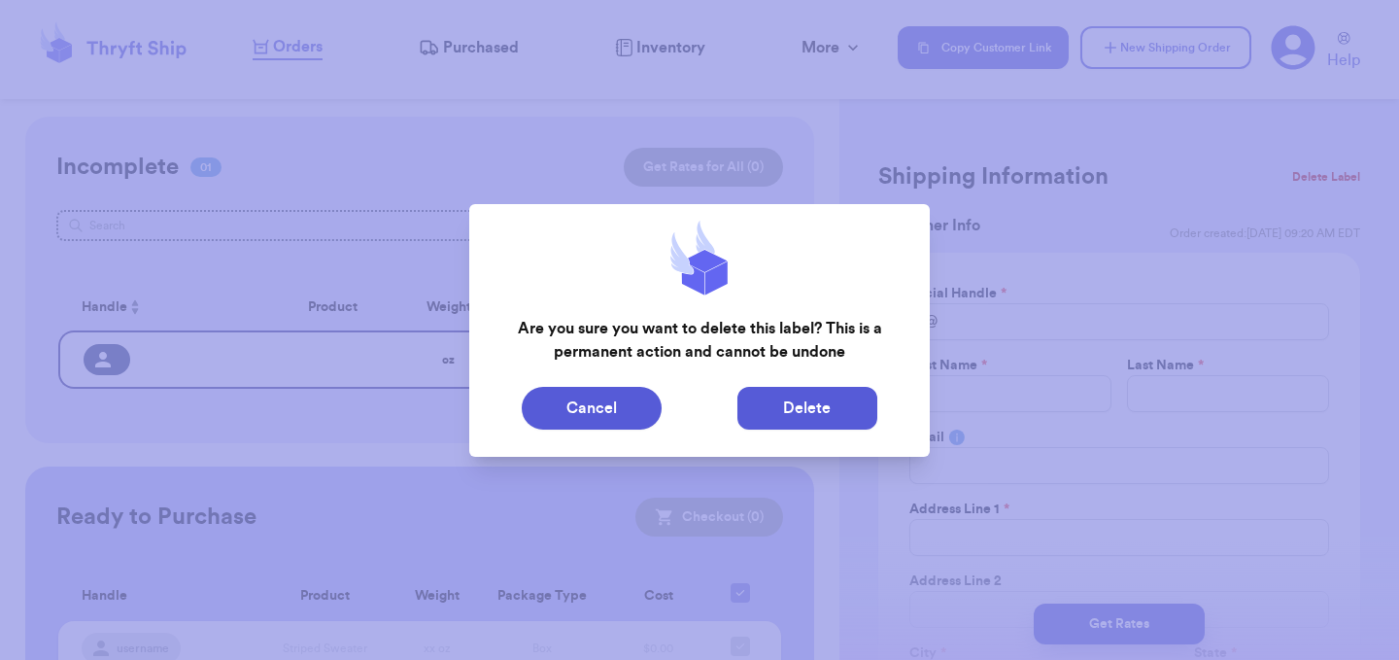
click at [829, 406] on button "Delete" at bounding box center [807, 408] width 140 height 43
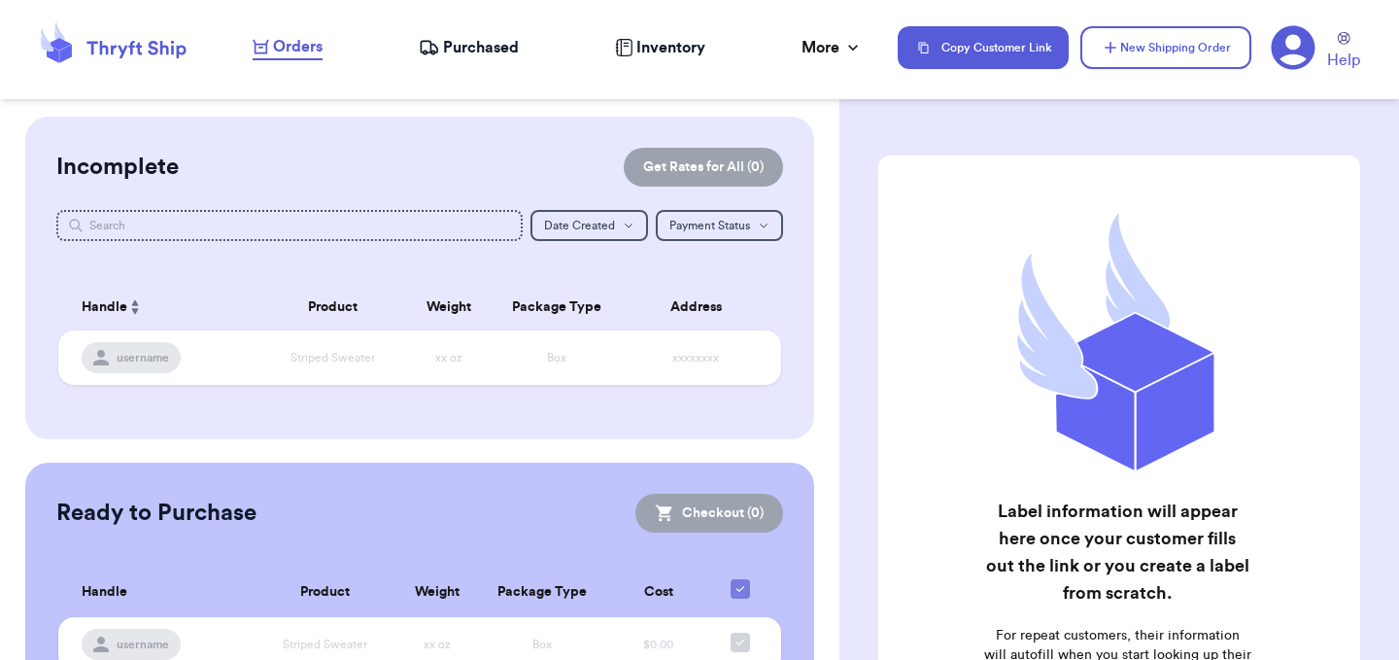
click at [1303, 50] on icon at bounding box center [1293, 48] width 44 height 44
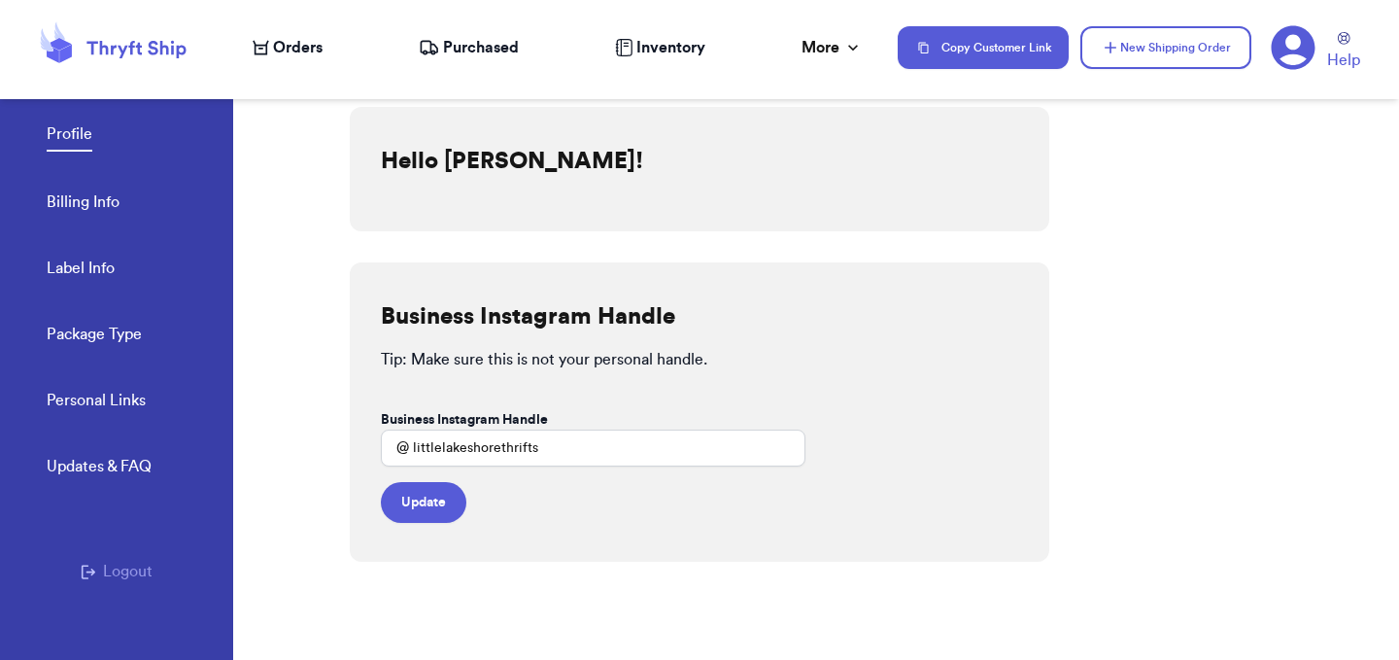
click at [389, 450] on div "@" at bounding box center [395, 447] width 28 height 37
click at [396, 446] on div "@" at bounding box center [395, 447] width 28 height 37
click at [131, 231] on div "Profile Billing Info Label Info Package Type" at bounding box center [140, 228] width 186 height 321
click at [93, 210] on link "Billing Info" at bounding box center [83, 203] width 73 height 27
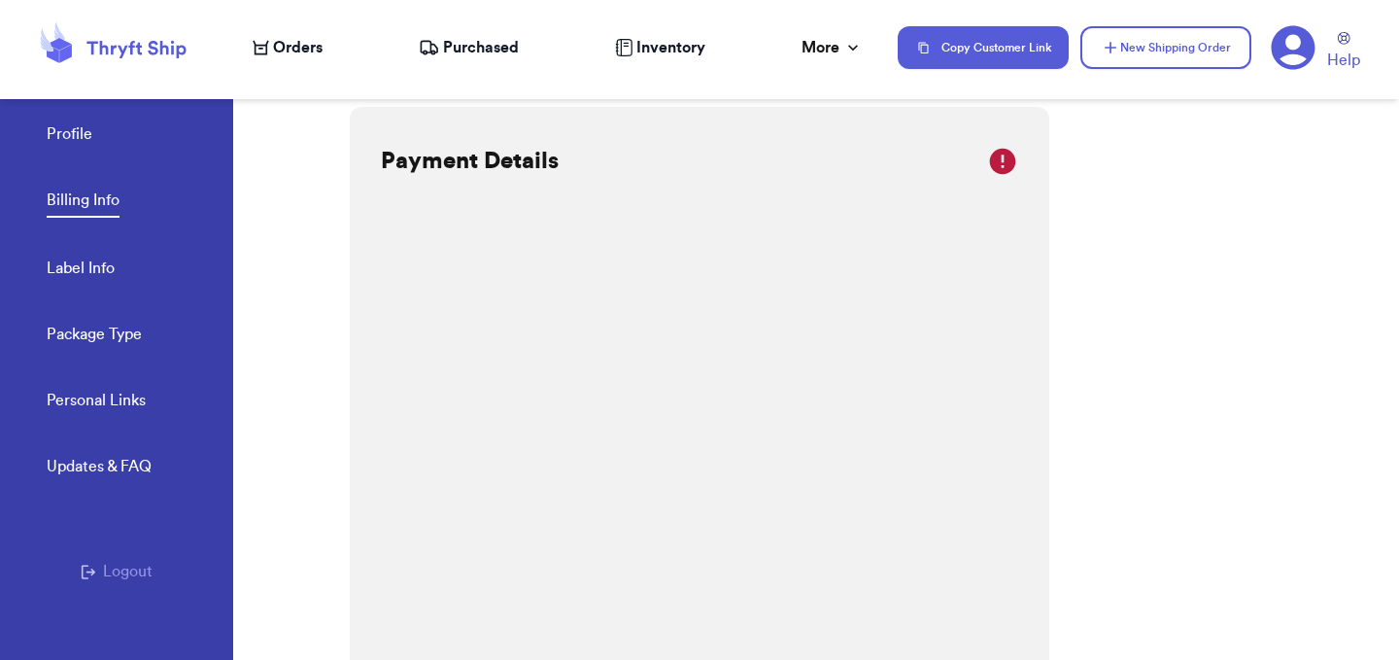
click at [109, 327] on link "Package Type" at bounding box center [94, 335] width 95 height 27
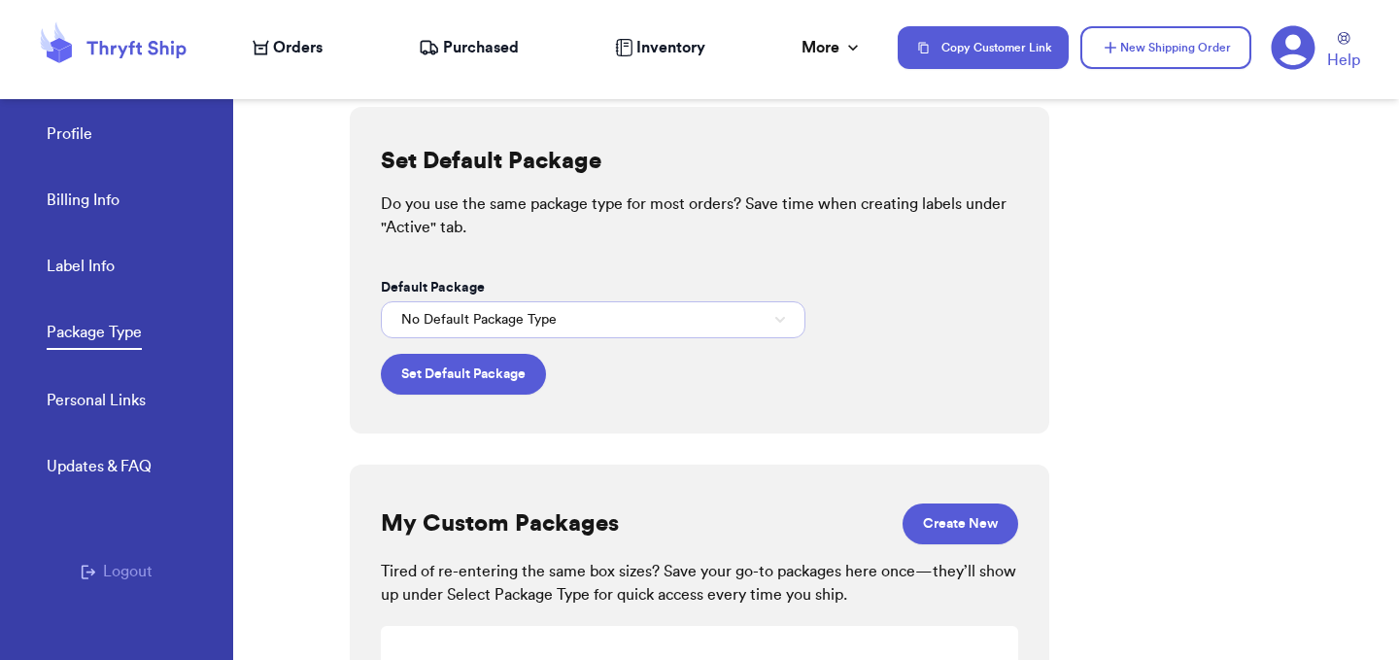
click at [489, 324] on span "No Default Package Type" at bounding box center [478, 319] width 155 height 19
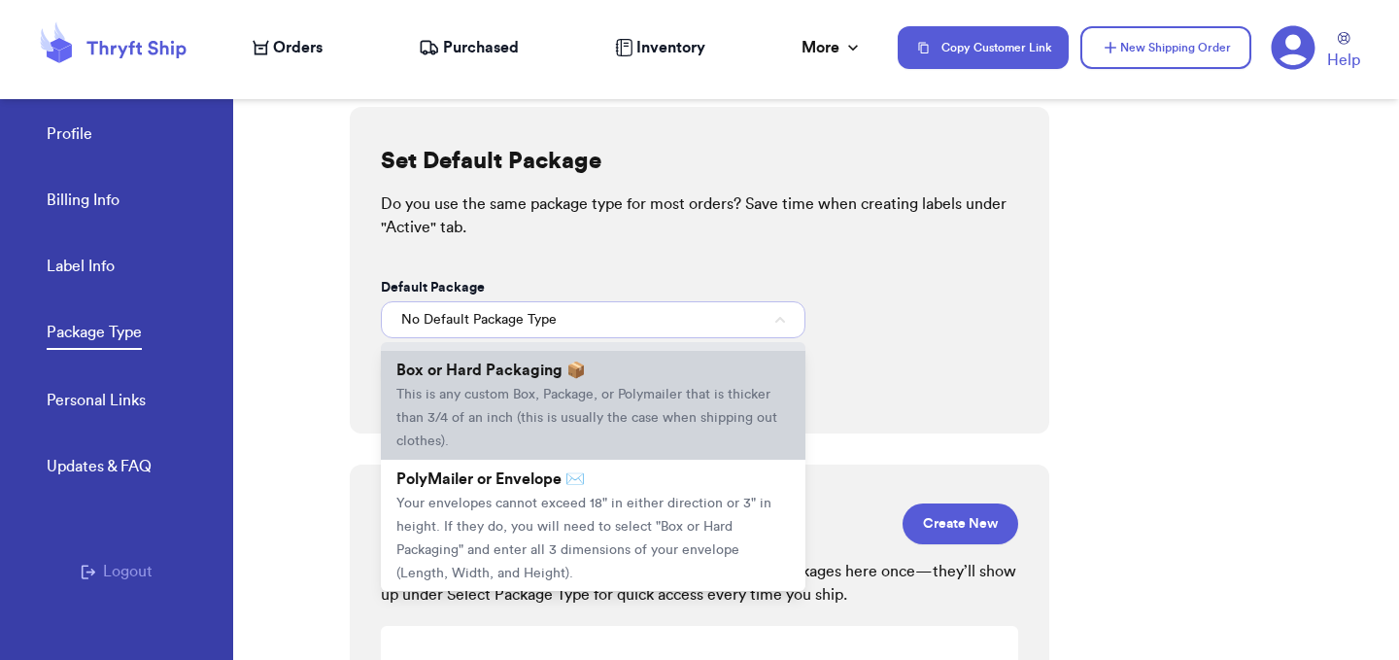
scroll to position [54, 0]
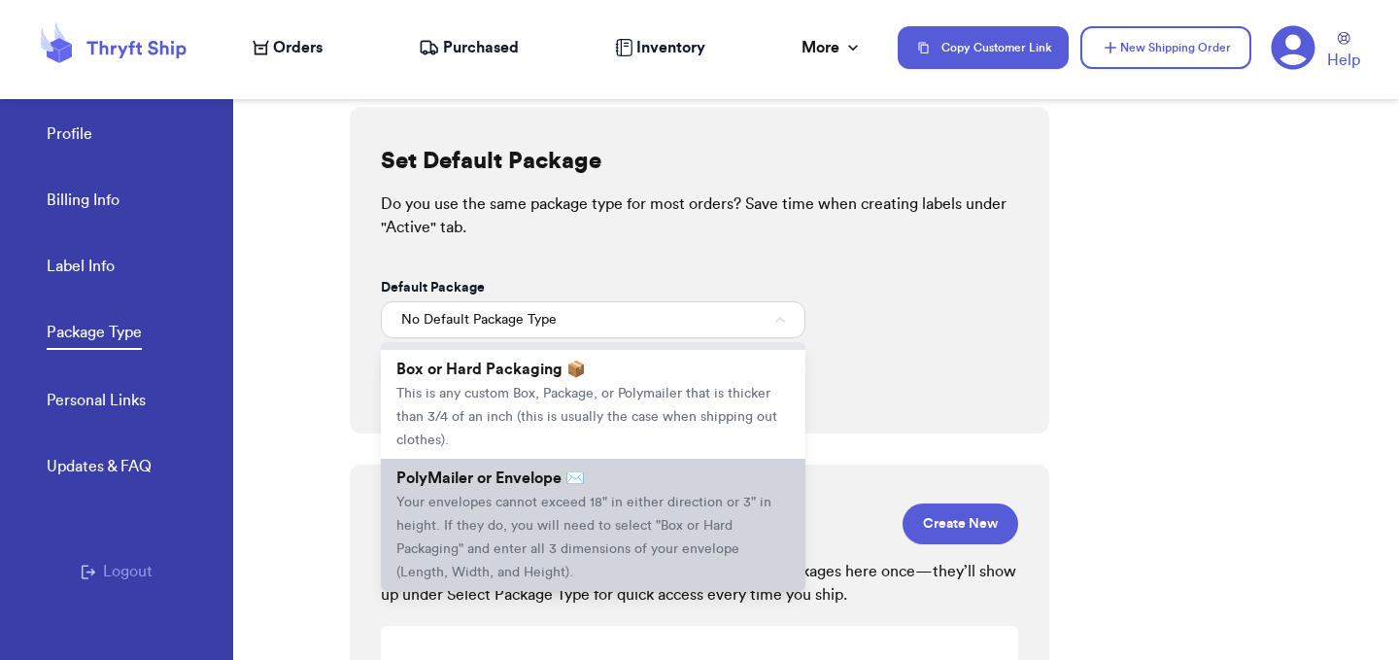
click at [453, 508] on span "Your envelopes cannot exceed 18" in either direction or 3" in height. If they d…" at bounding box center [583, 537] width 375 height 84
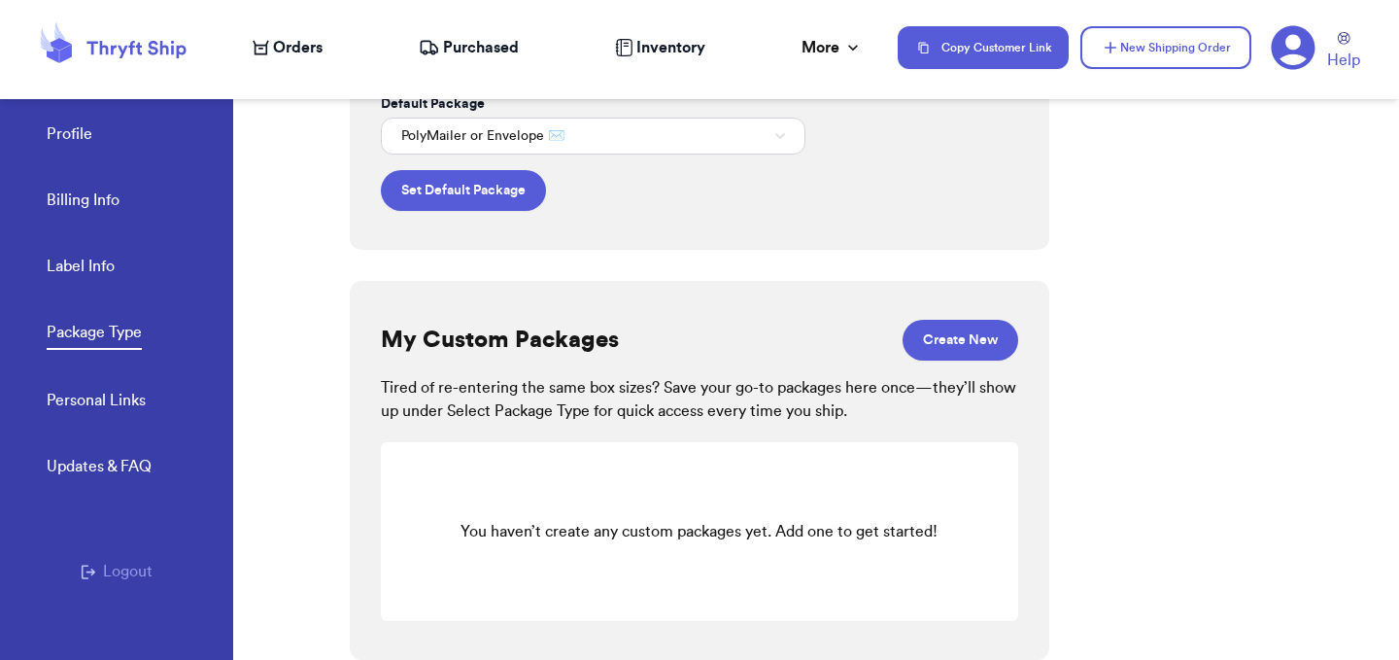
scroll to position [0, 0]
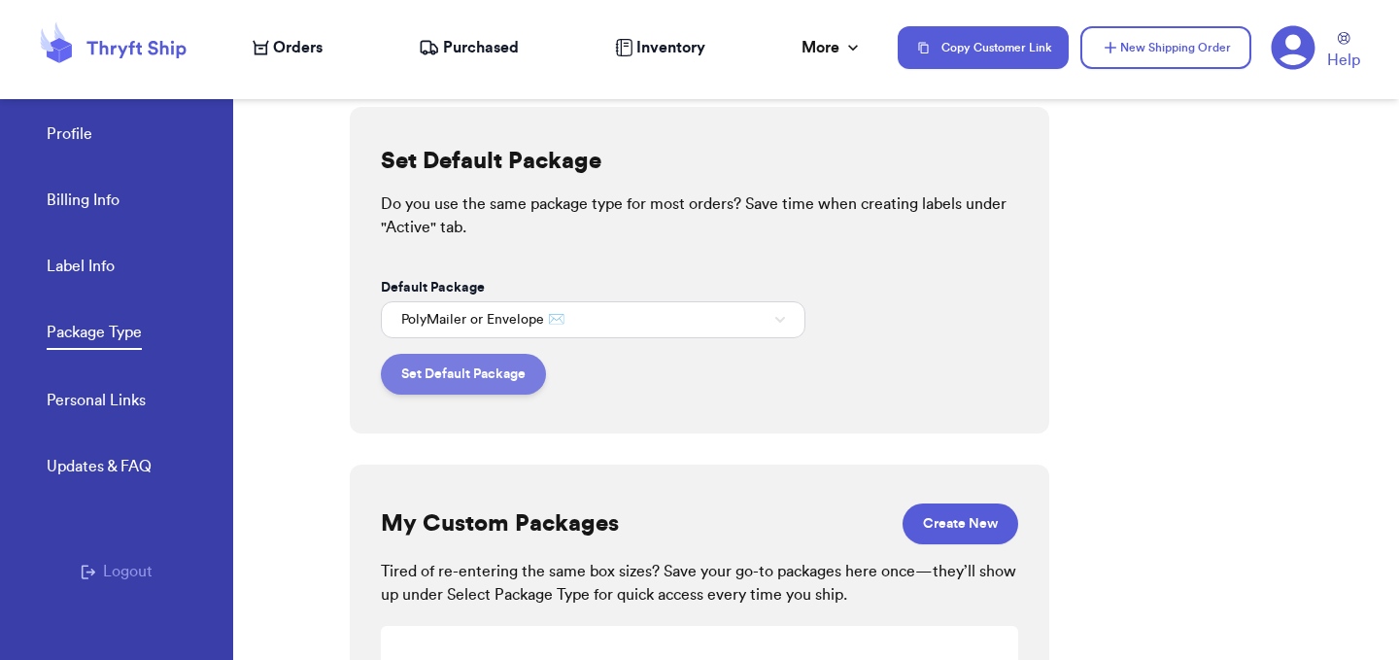
click at [499, 374] on button "Set Default Package" at bounding box center [463, 374] width 165 height 41
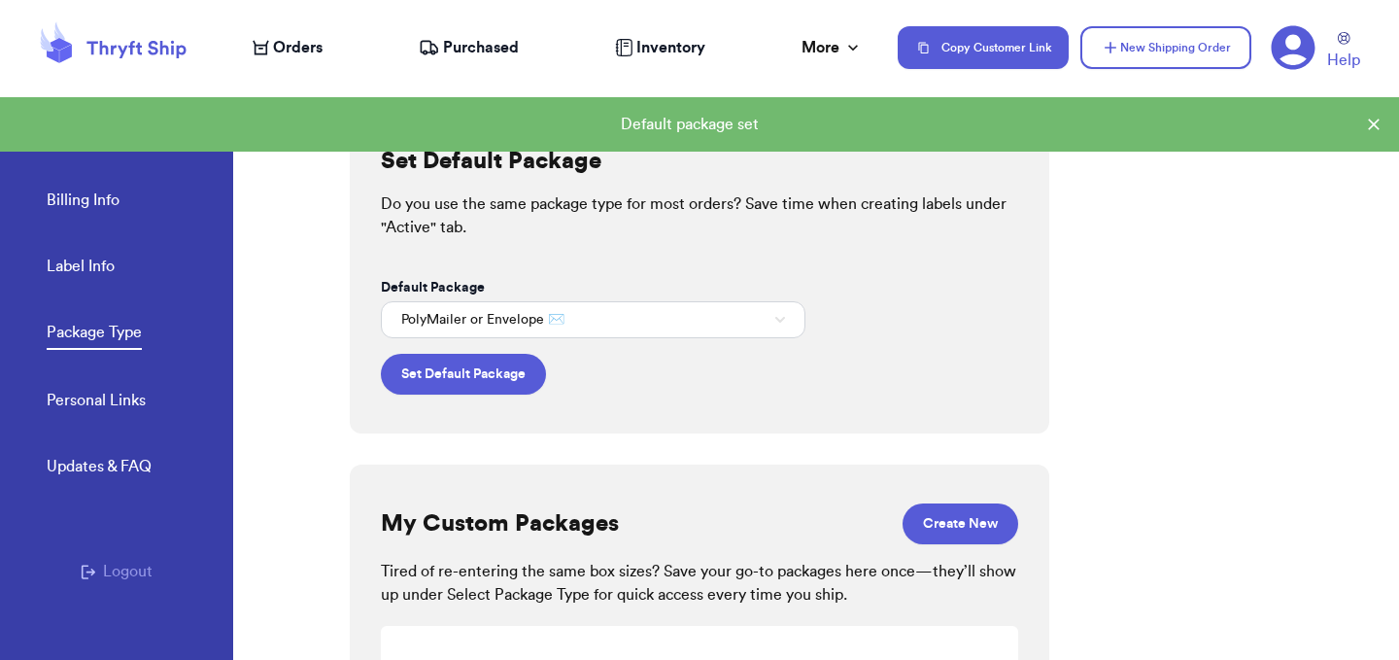
click at [98, 277] on link "Label Info" at bounding box center [81, 267] width 68 height 27
select select "MI"
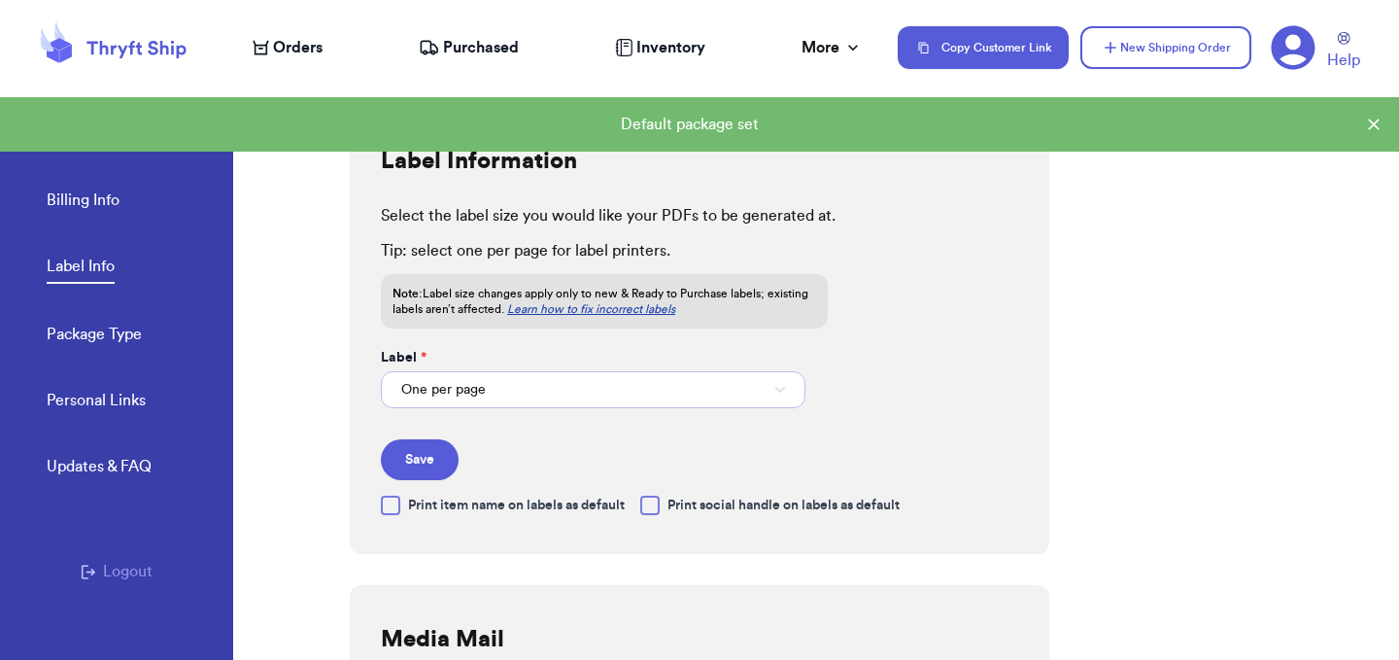
click at [665, 389] on button "One per page" at bounding box center [593, 389] width 424 height 37
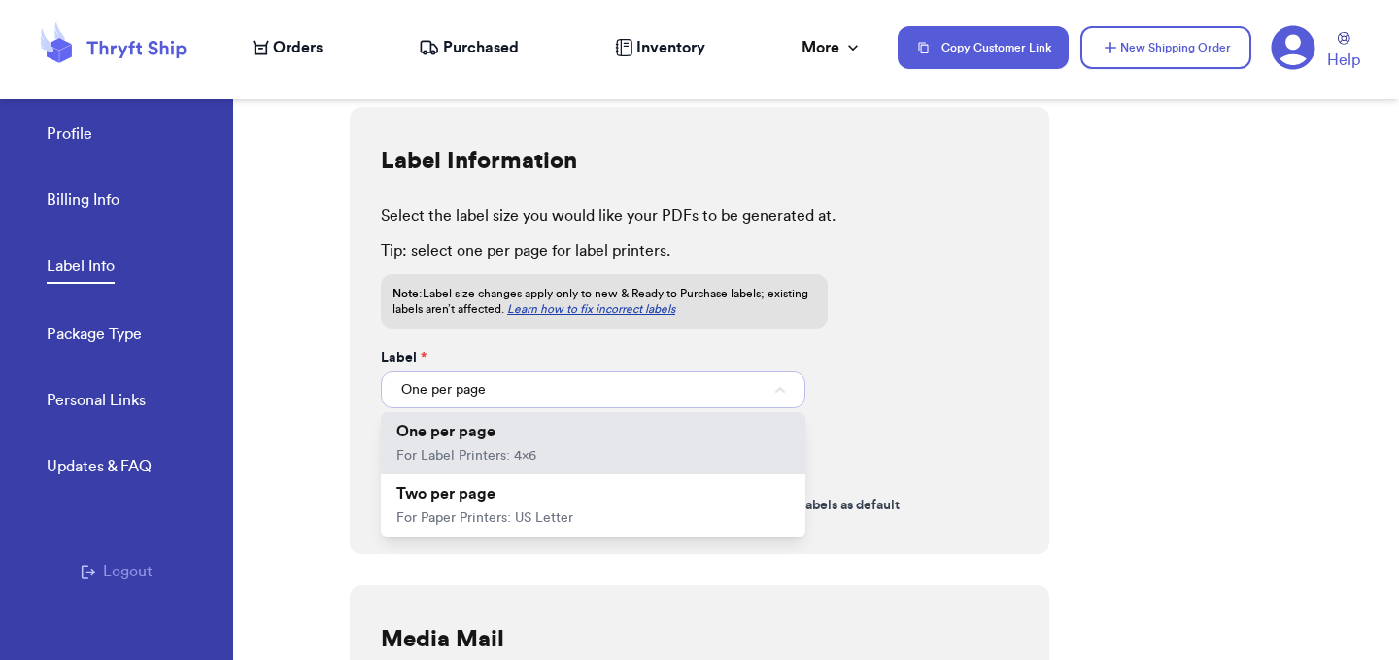
click at [665, 389] on button "One per page" at bounding box center [593, 389] width 424 height 37
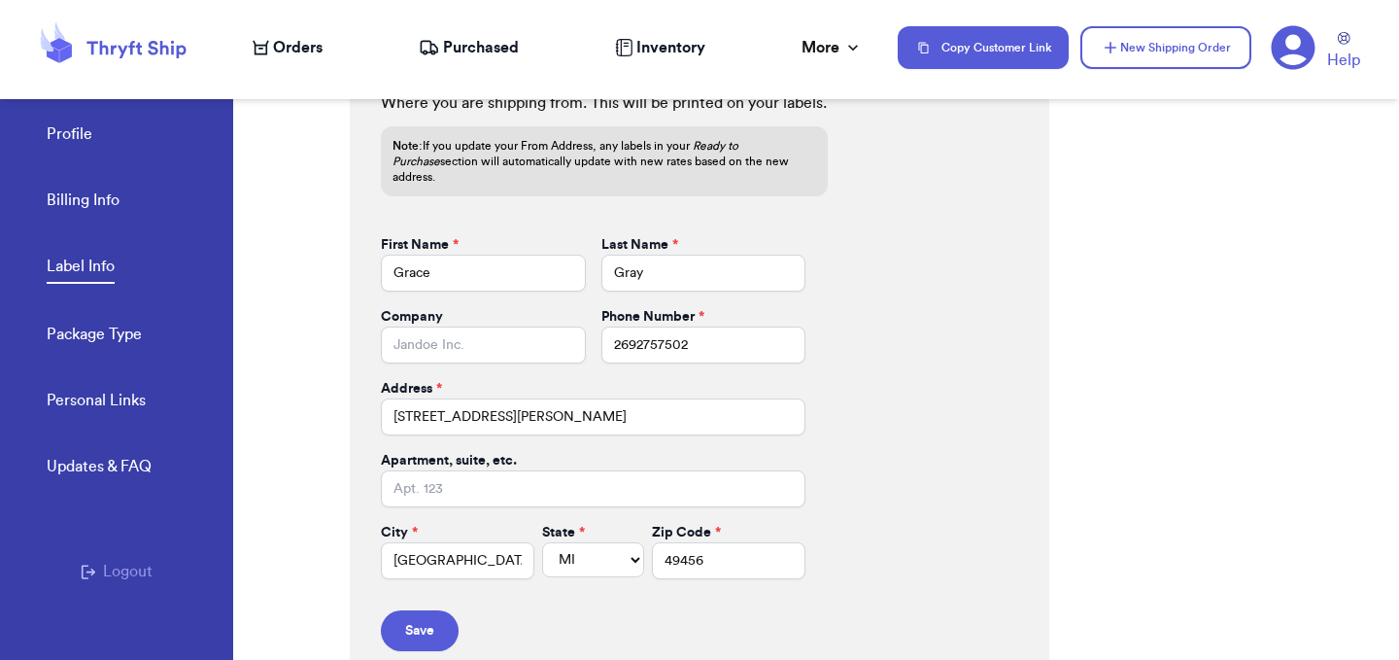
scroll to position [901, 0]
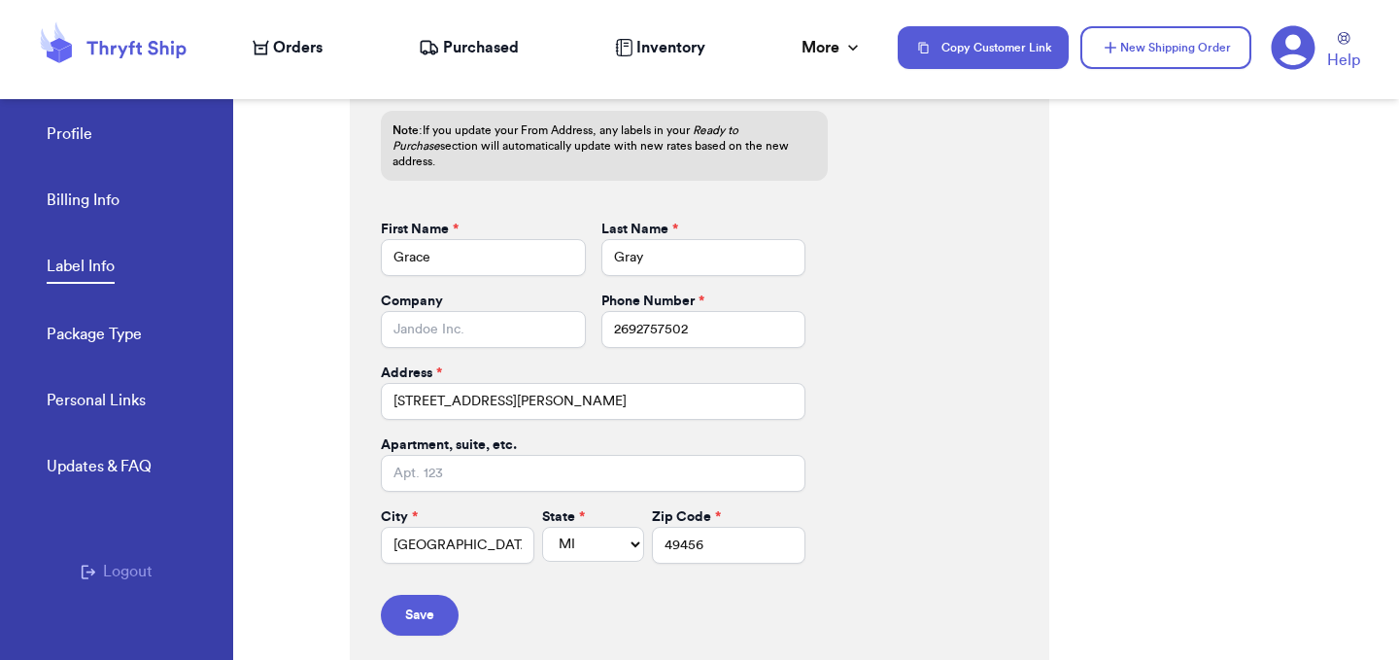
click at [61, 220] on div "Profile Billing Info Label Info Package Type" at bounding box center [140, 228] width 186 height 321
click at [91, 196] on link "Billing Info" at bounding box center [83, 201] width 73 height 27
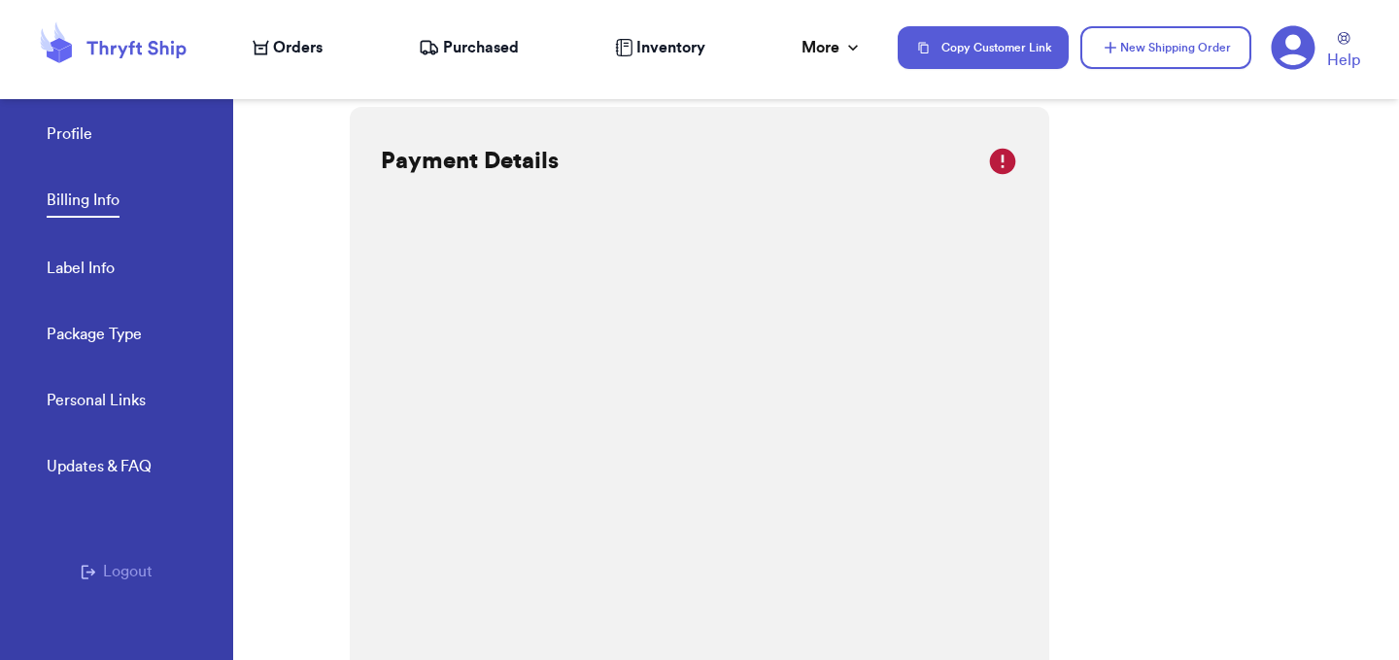
click at [1298, 63] on icon at bounding box center [1292, 47] width 45 height 45
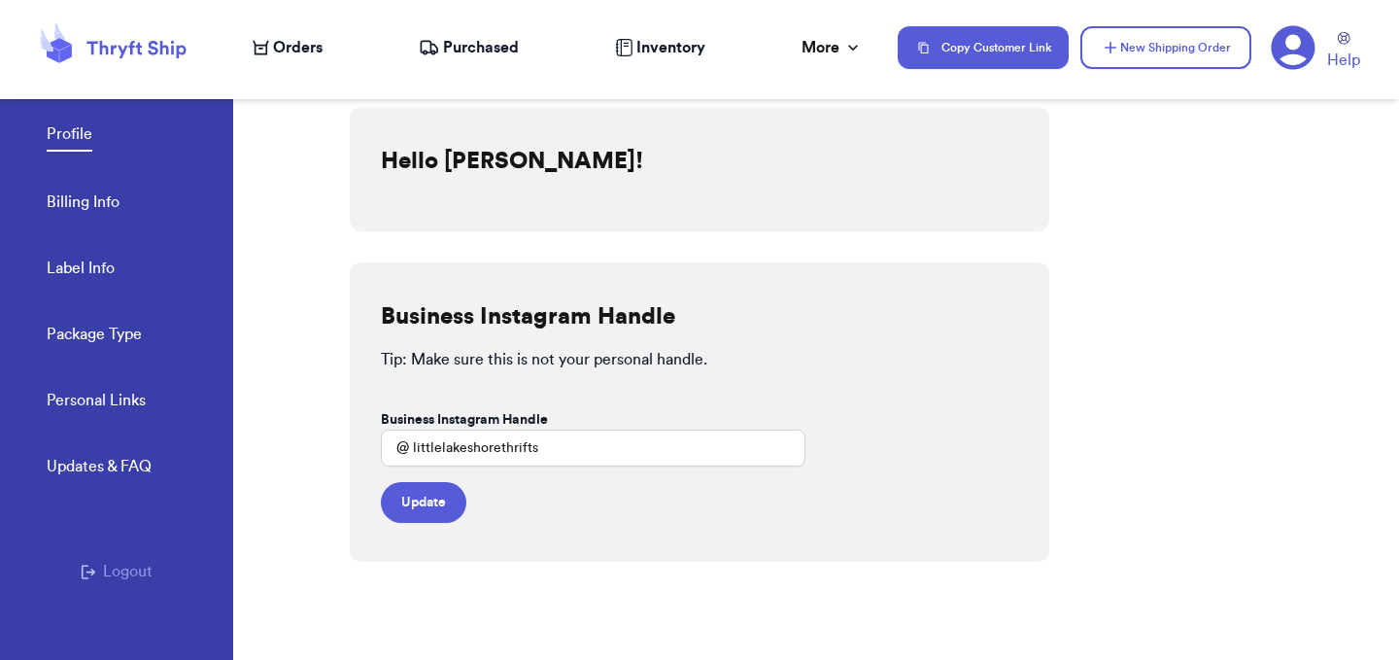
click at [1290, 46] on icon at bounding box center [1292, 47] width 45 height 45
click at [1271, 34] on icon at bounding box center [1292, 47] width 45 height 45
click at [137, 571] on button "Logout" at bounding box center [117, 570] width 72 height 23
